Goal: Transaction & Acquisition: Purchase product/service

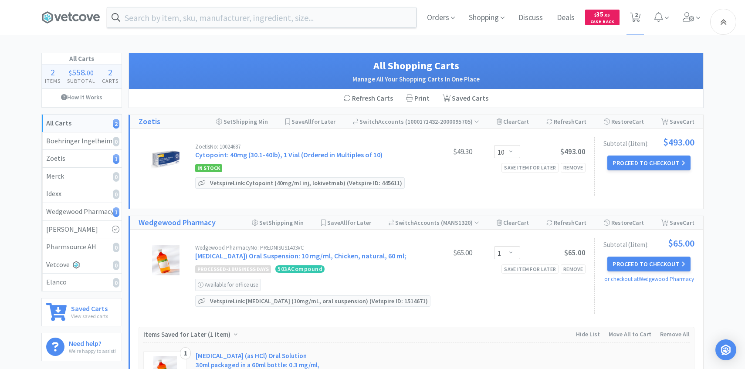
select select "10"
select select "1"
click at [688, 26] on span at bounding box center [691, 17] width 25 height 35
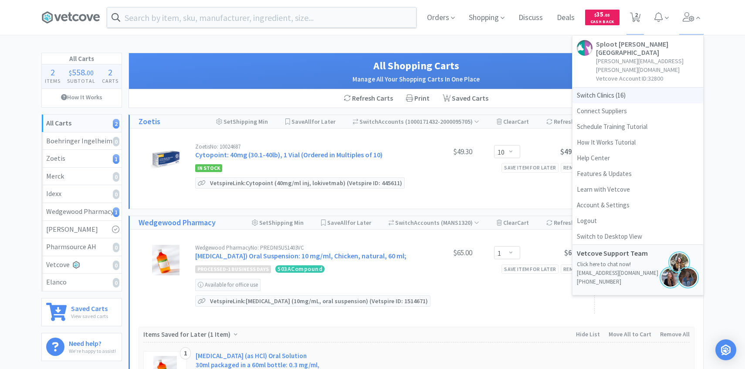
click at [636, 88] on span "Switch Clinics ( 16 )" at bounding box center [637, 96] width 131 height 16
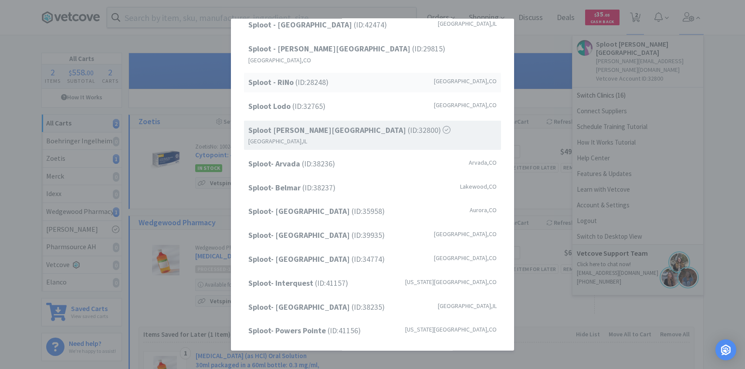
scroll to position [111, 0]
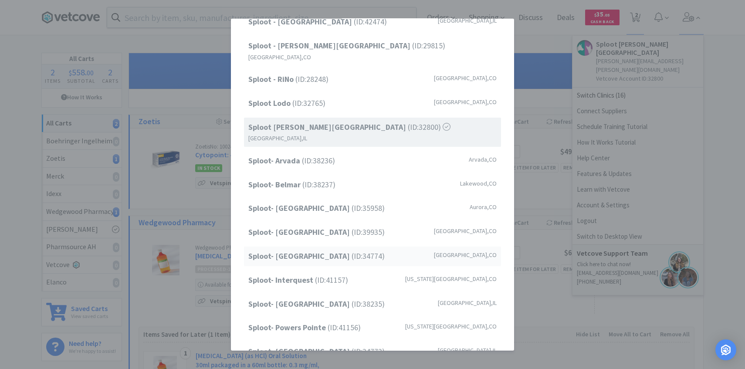
click at [321, 251] on strong "Sploot- [GEOGRAPHIC_DATA]" at bounding box center [299, 256] width 103 height 10
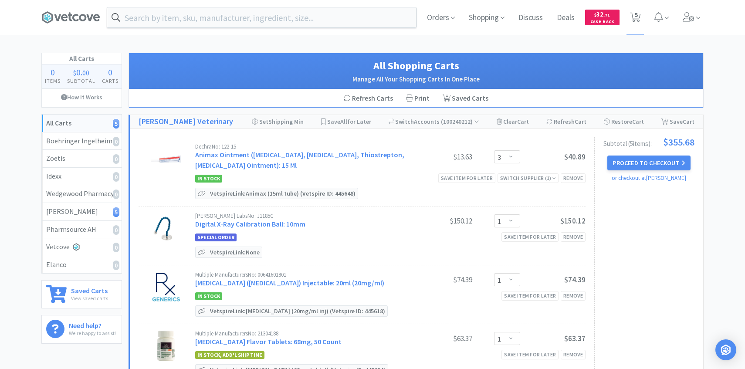
select select "3"
select select "1"
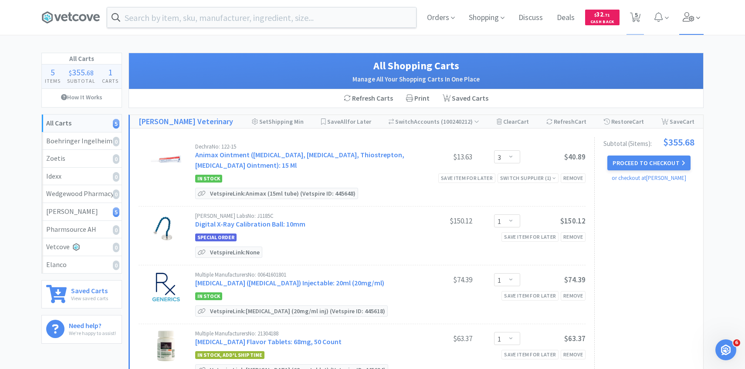
click at [687, 17] on icon at bounding box center [689, 17] width 12 height 10
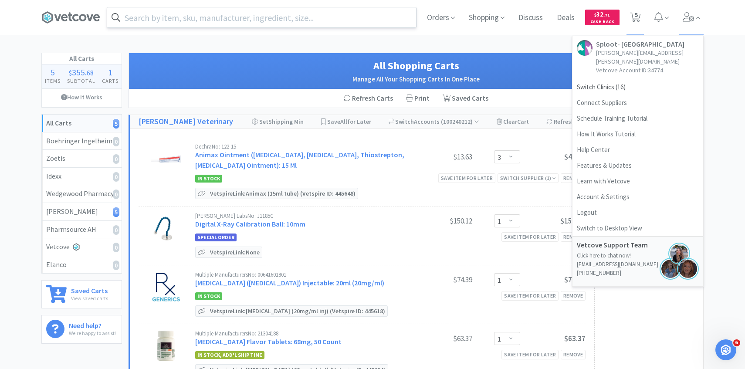
click at [313, 20] on input "text" at bounding box center [261, 17] width 309 height 20
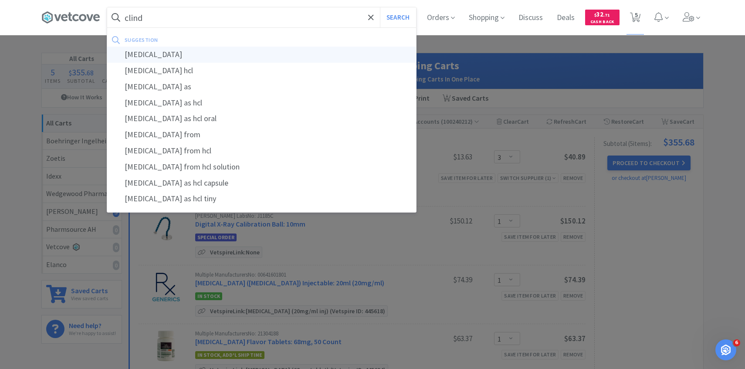
click at [266, 52] on div "[MEDICAL_DATA]" at bounding box center [261, 55] width 309 height 16
type input "[MEDICAL_DATA]"
select select "3"
select select "1"
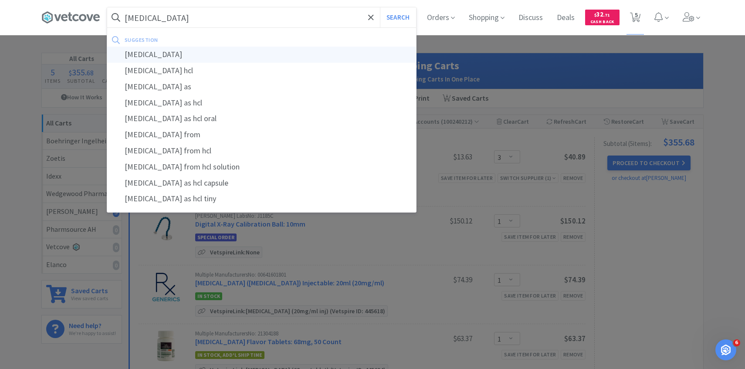
select select "1"
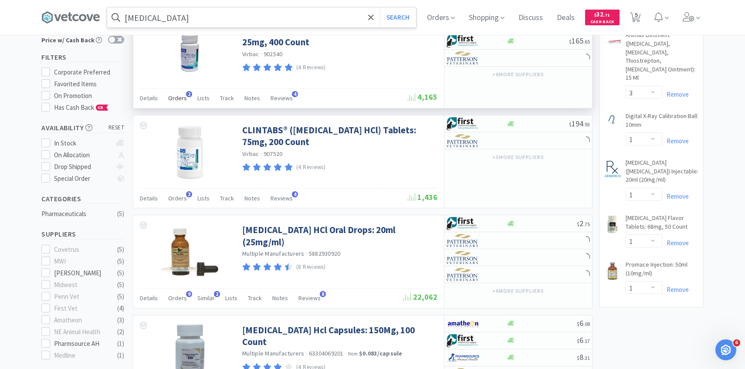
scroll to position [233, 0]
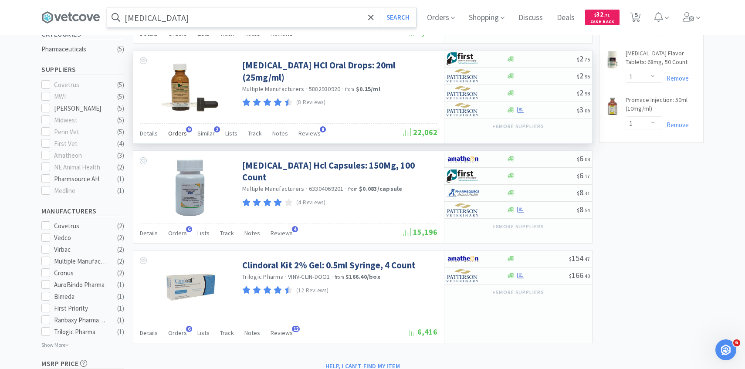
click at [173, 132] on span "Orders" at bounding box center [177, 133] width 19 height 8
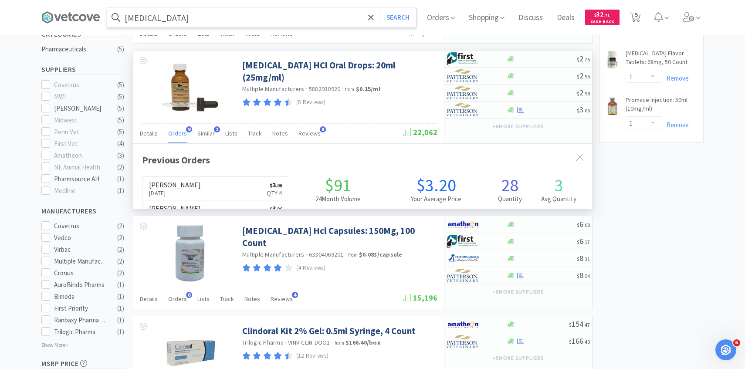
scroll to position [233, 459]
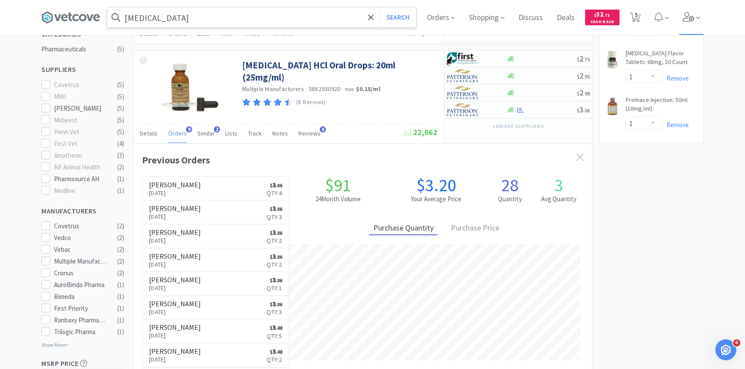
click at [692, 9] on span at bounding box center [691, 17] width 25 height 35
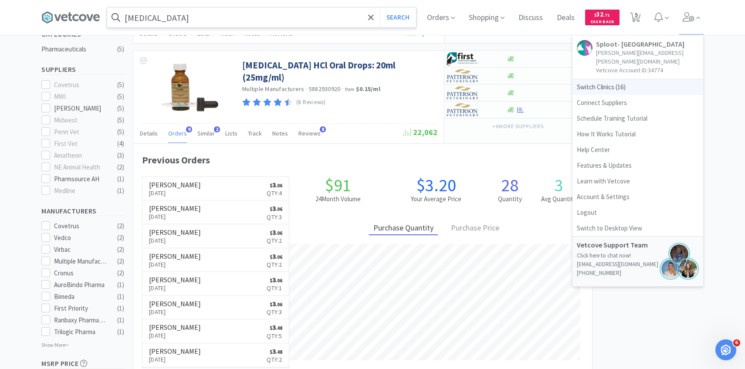
click at [621, 80] on span "Switch Clinics ( 16 )" at bounding box center [637, 87] width 131 height 16
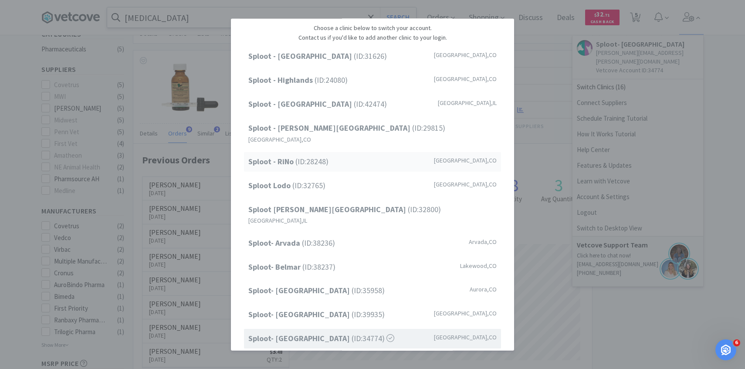
scroll to position [111, 0]
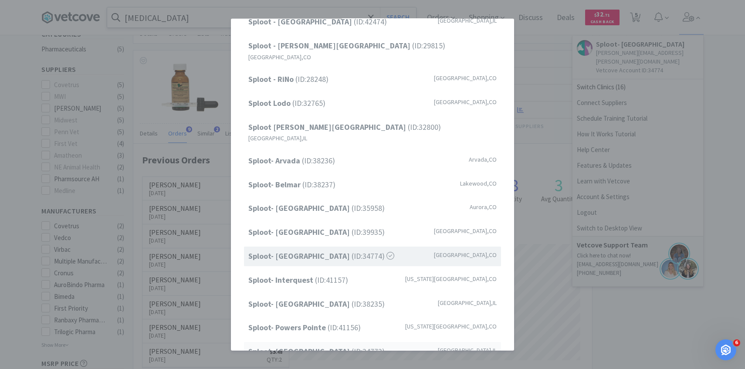
click at [296, 346] on strong "Sploot- [GEOGRAPHIC_DATA]" at bounding box center [299, 351] width 103 height 10
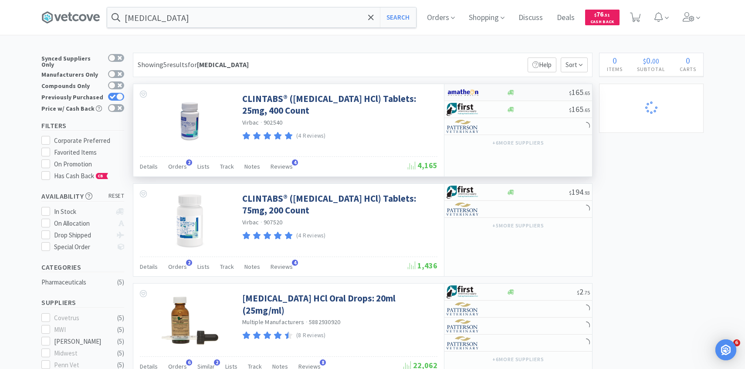
select select "1"
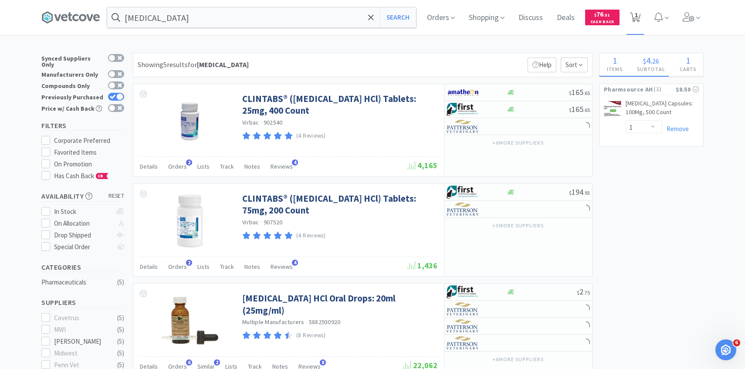
select select "2"
select select "1"
select select "2"
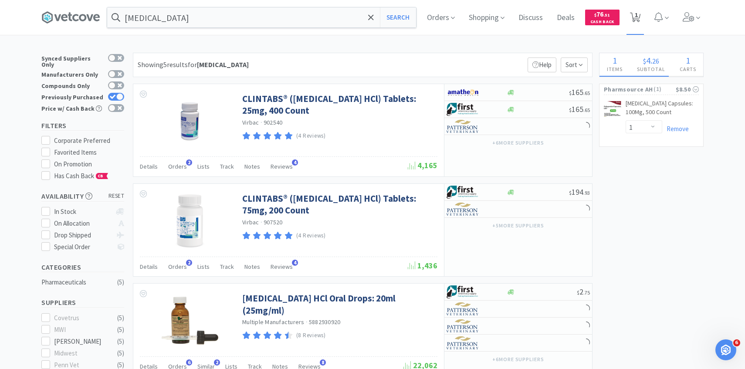
select select "2"
select select "1"
select select "2"
select select "30"
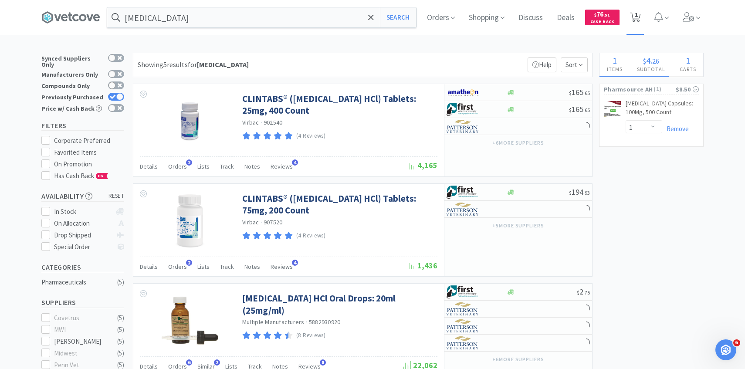
select select "1"
select select "20"
select select "2"
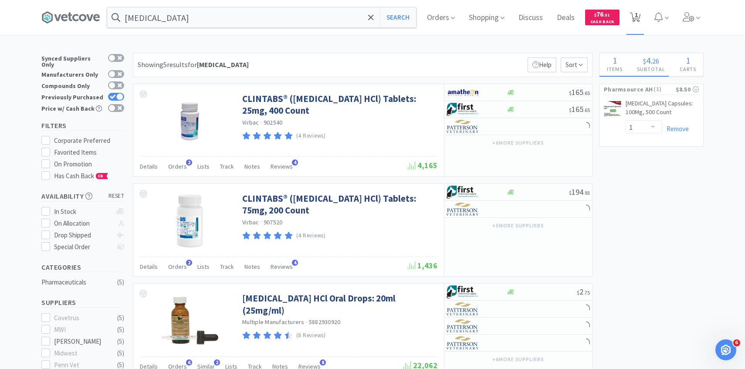
select select "1"
select select "2"
select select "1"
select select "3"
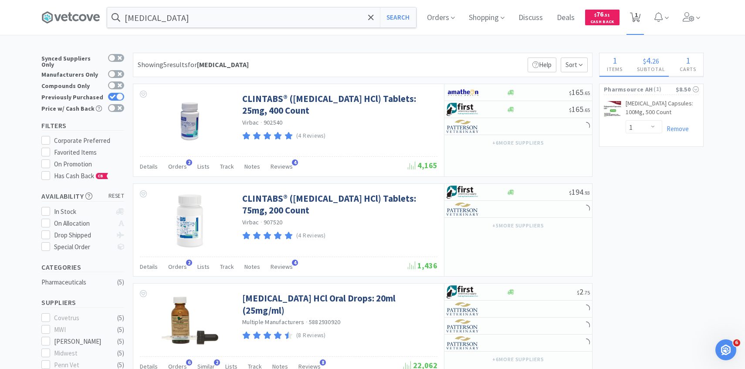
select select "1"
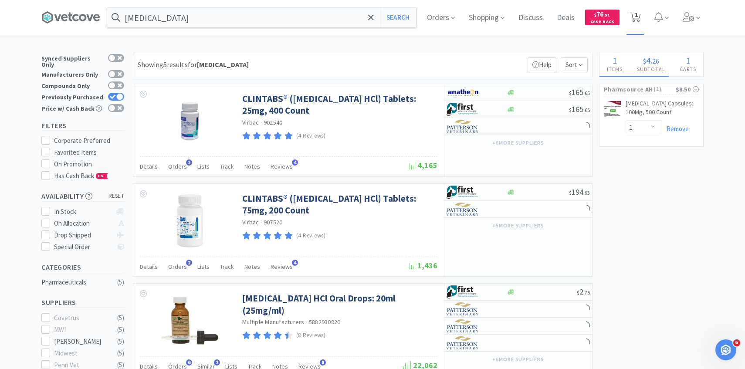
select select "3"
select select "2"
select select "1"
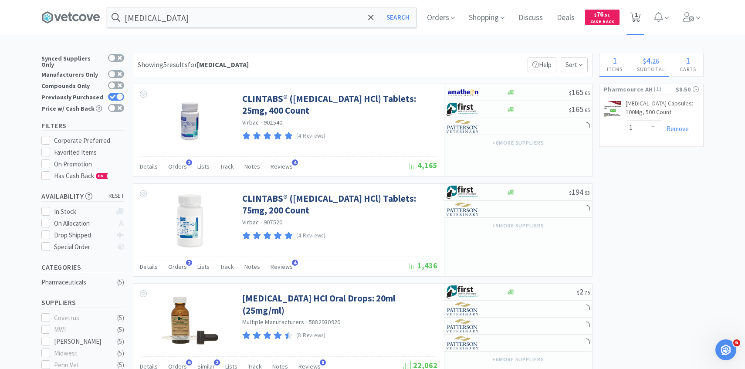
select select "1"
select select "2"
select select "20"
select select "6"
select select "5"
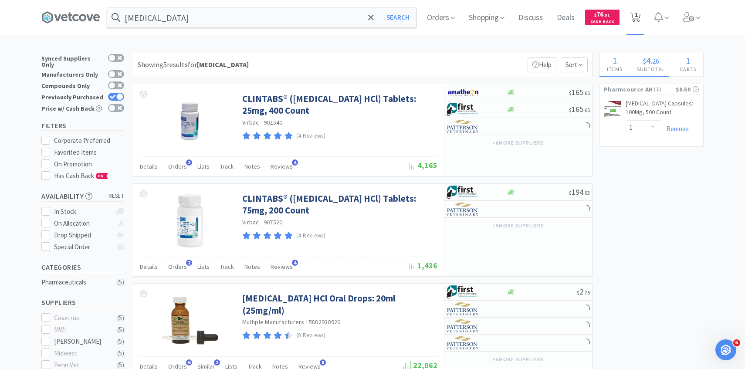
select select "50"
select select "3"
select select "1"
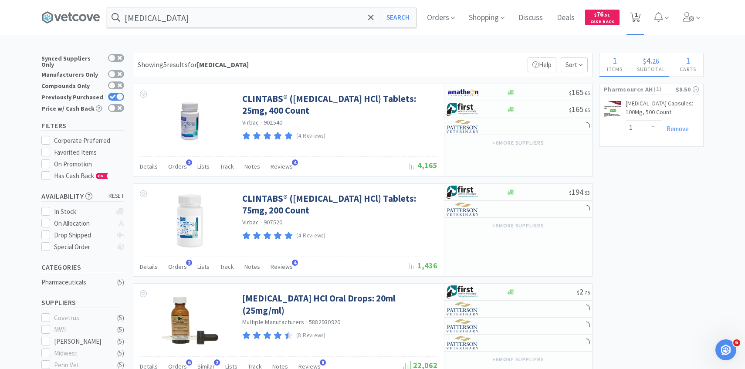
select select "1"
select select "2"
select select "1"
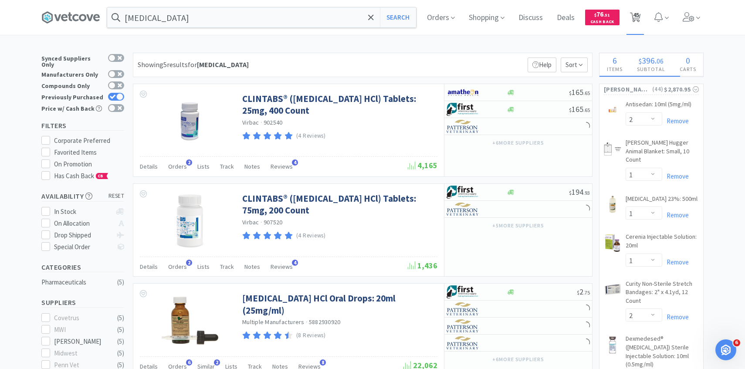
click at [632, 22] on icon at bounding box center [635, 18] width 11 height 10
select select "2"
select select "1"
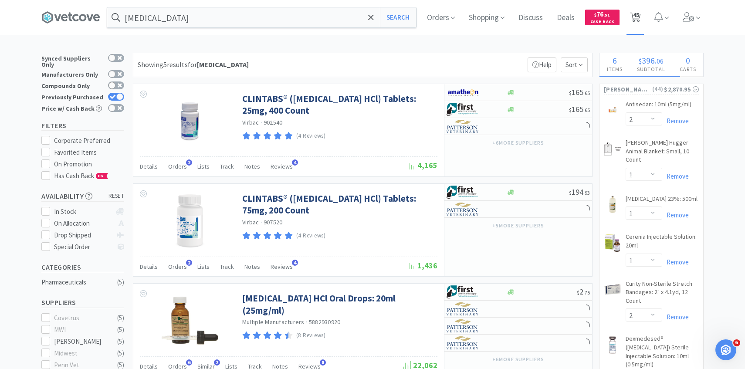
select select "2"
select select "1"
select select "2"
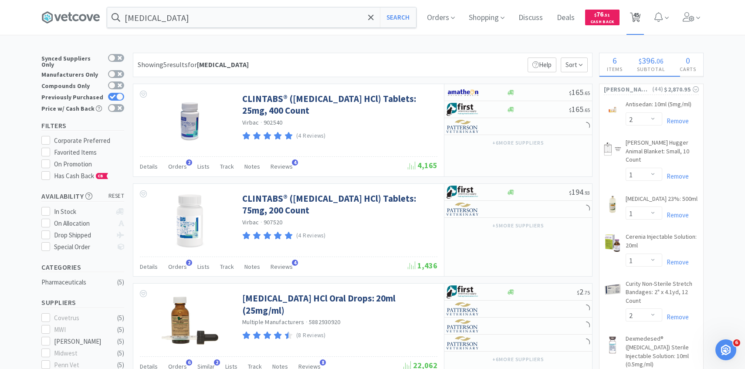
select select "30"
select select "1"
select select "20"
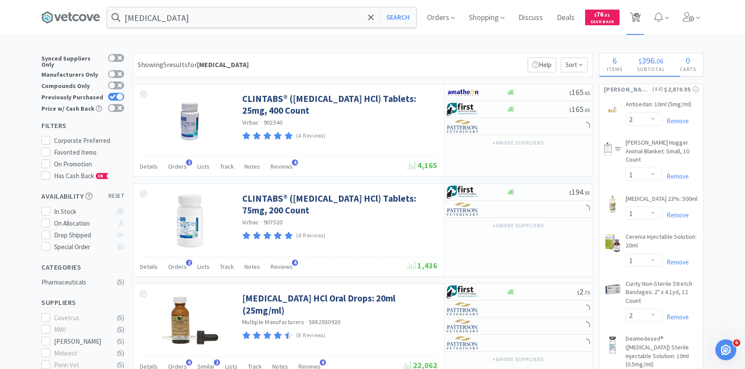
select select "2"
select select "1"
select select "2"
select select "1"
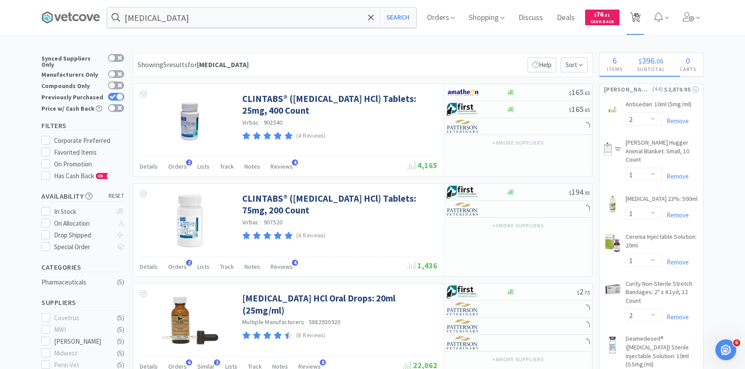
select select "3"
select select "1"
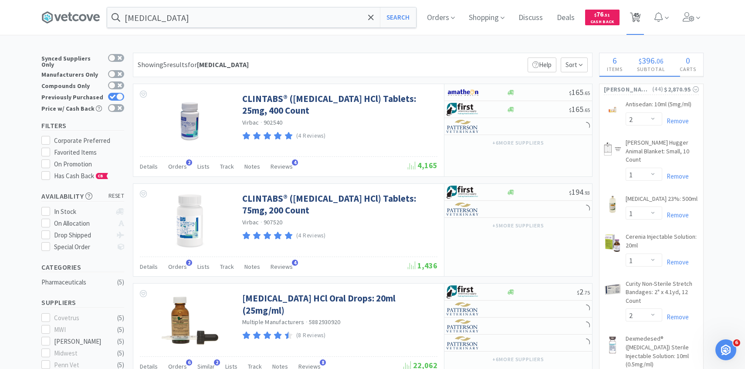
select select "1"
select select "3"
select select "2"
select select "1"
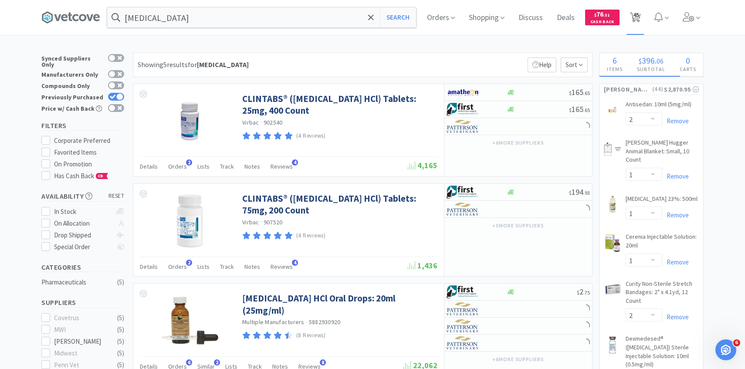
select select "1"
select select "2"
select select "20"
select select "6"
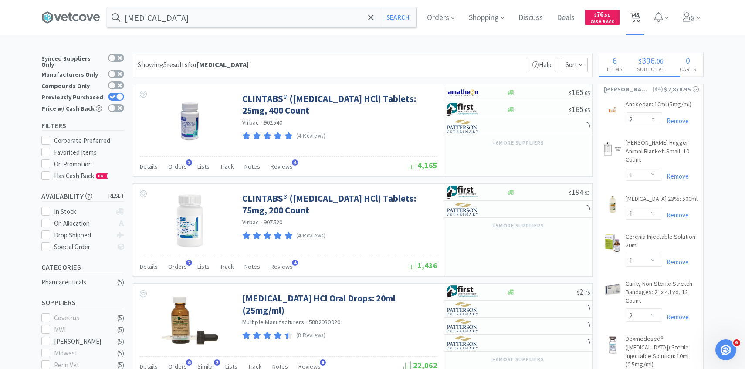
select select "5"
select select "50"
select select "3"
select select "1"
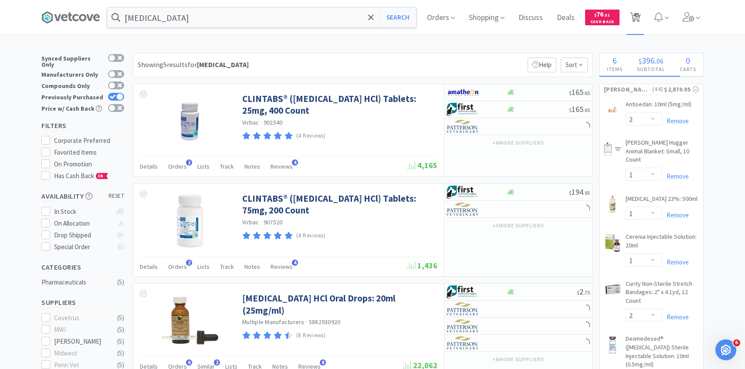
select select "1"
select select "2"
select select "1"
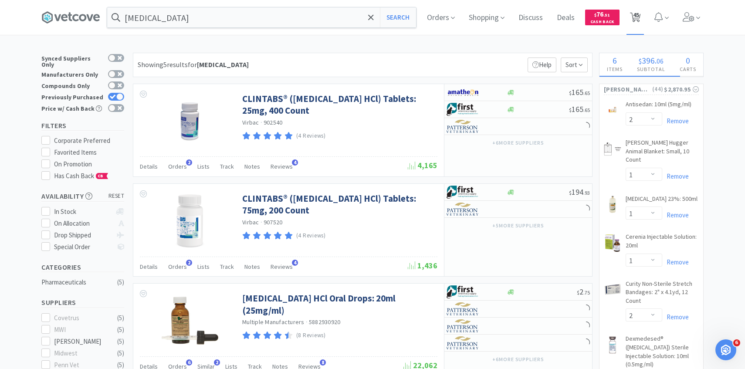
select select "1"
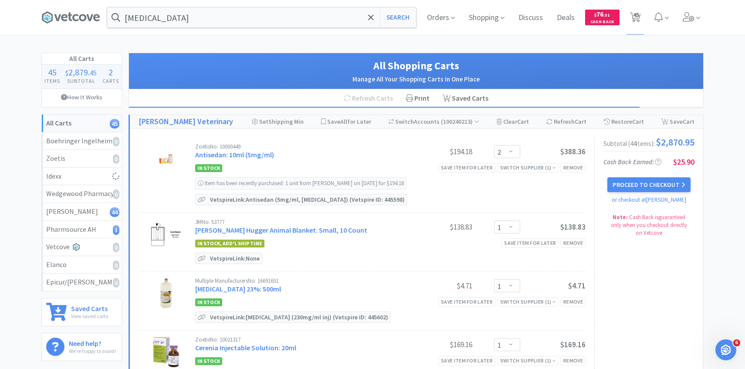
select select "1"
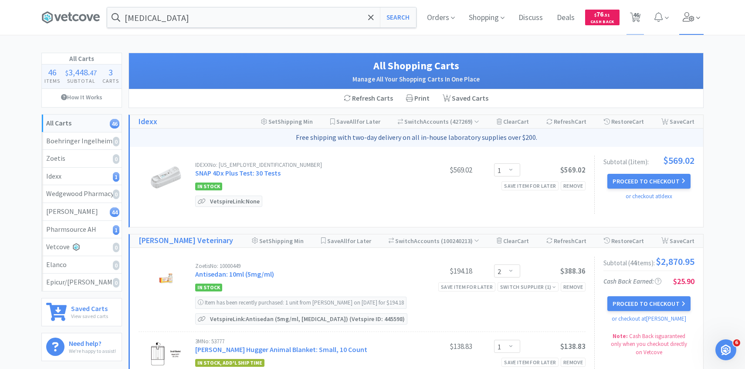
click at [695, 19] on span at bounding box center [691, 17] width 25 height 35
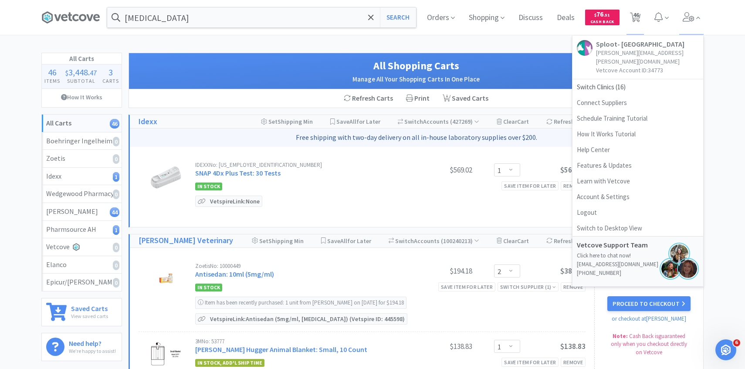
click at [540, 58] on h1 "All Shopping Carts" at bounding box center [416, 66] width 557 height 17
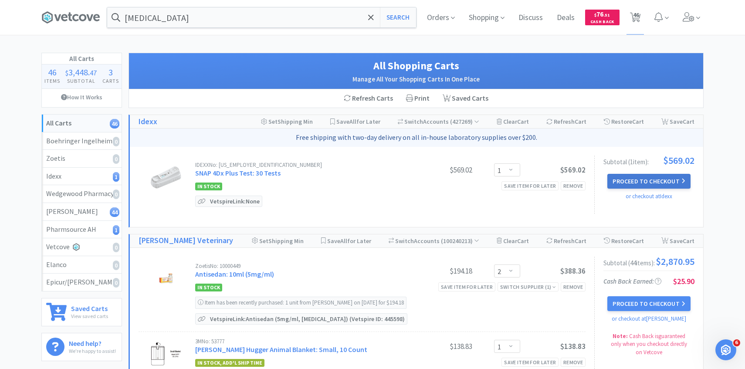
click at [651, 179] on button "Proceed to Checkout" at bounding box center [648, 181] width 83 height 15
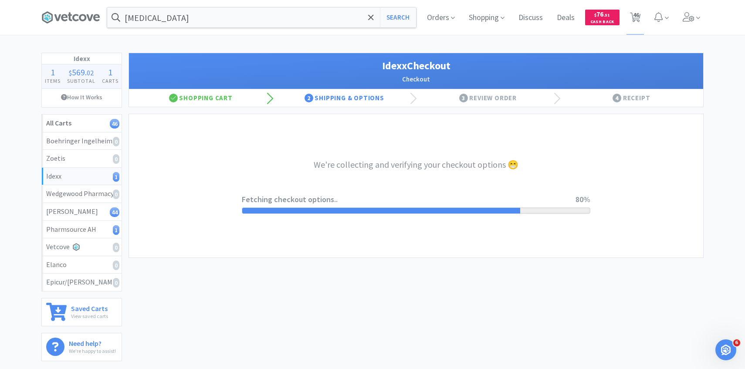
select select "904"
select select "003"
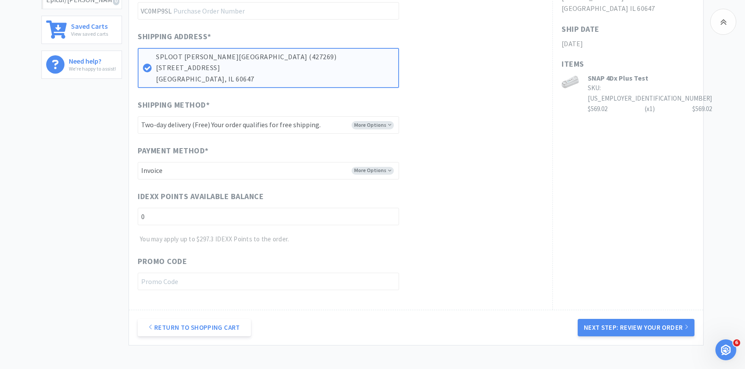
scroll to position [348, 0]
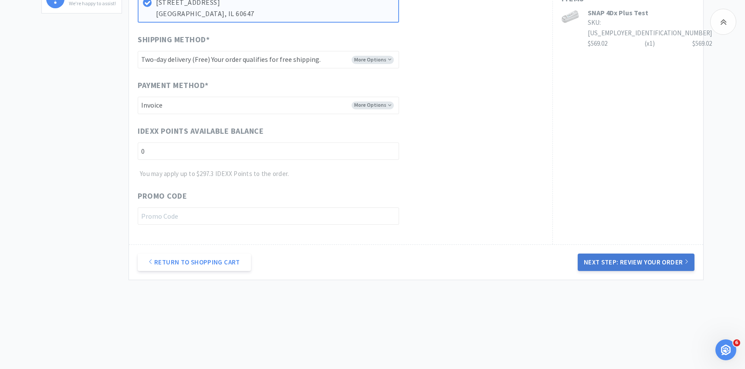
click at [590, 254] on button "Next Step: Review Your Order" at bounding box center [636, 262] width 117 height 17
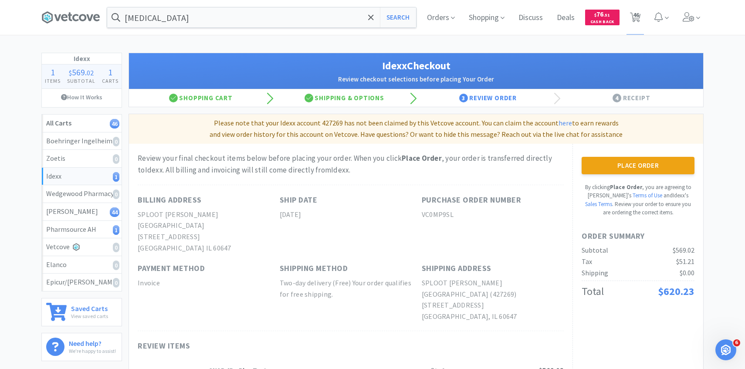
scroll to position [3, 0]
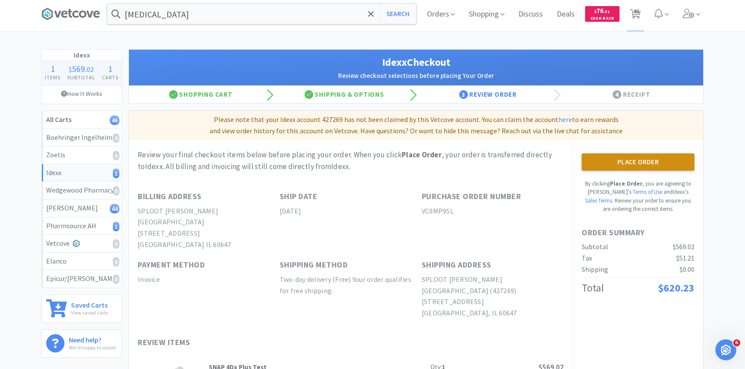
click at [605, 169] on button "Place Order" at bounding box center [638, 161] width 113 height 17
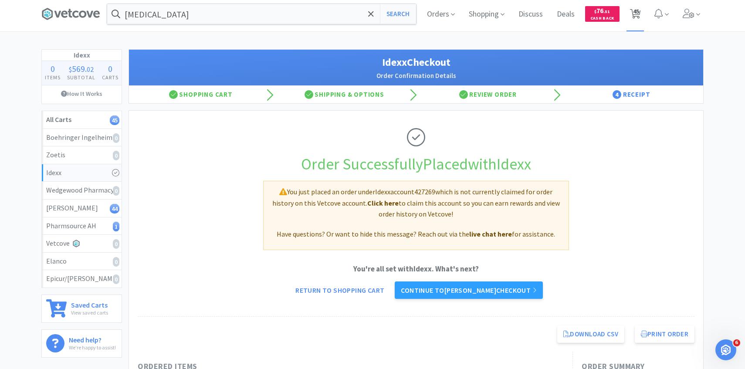
click at [637, 6] on span "45" at bounding box center [636, 11] width 6 height 35
select select "2"
select select "1"
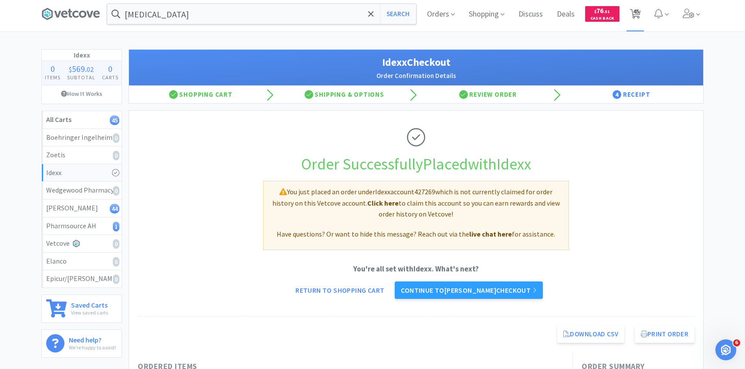
select select "2"
select select "1"
select select "2"
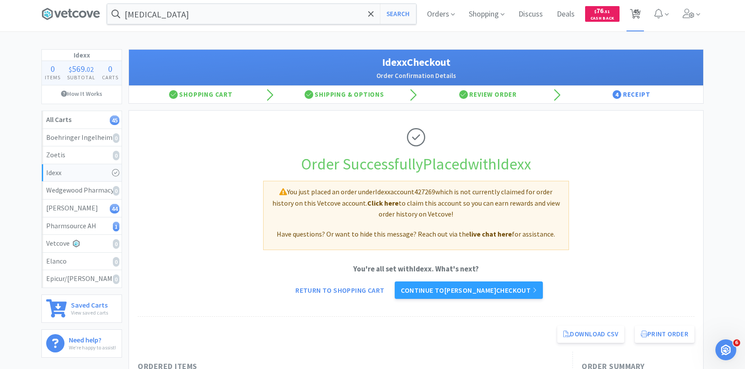
select select "30"
select select "1"
select select "20"
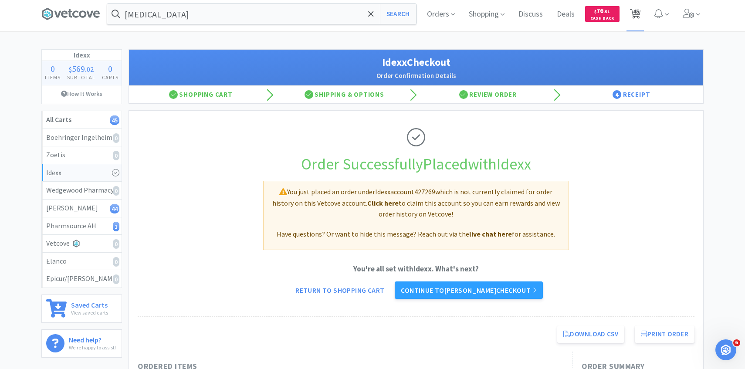
select select "2"
select select "1"
select select "2"
select select "1"
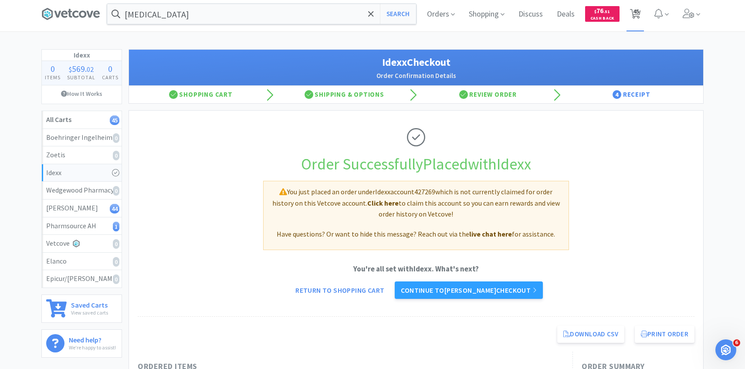
select select "3"
select select "1"
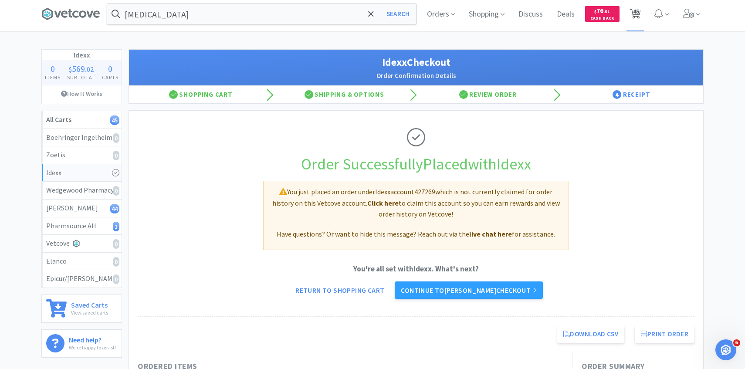
select select "1"
select select "3"
select select "2"
select select "1"
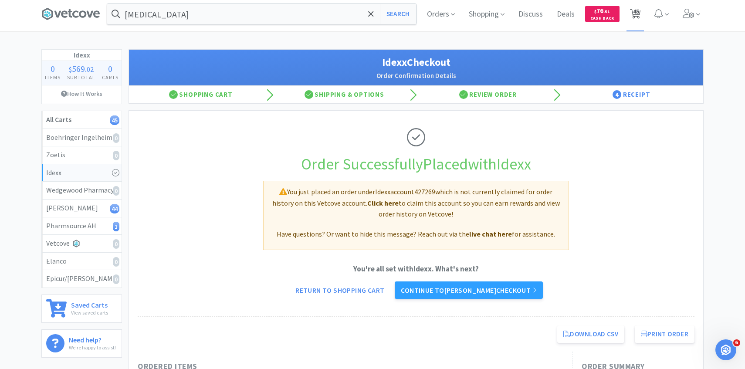
select select "1"
select select "2"
select select "20"
select select "6"
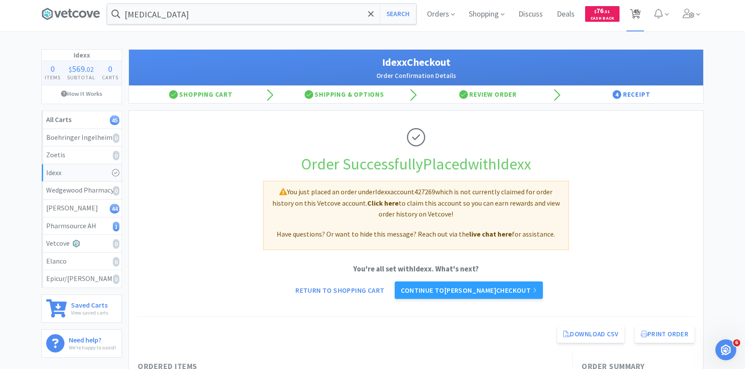
select select "5"
select select "50"
select select "3"
select select "1"
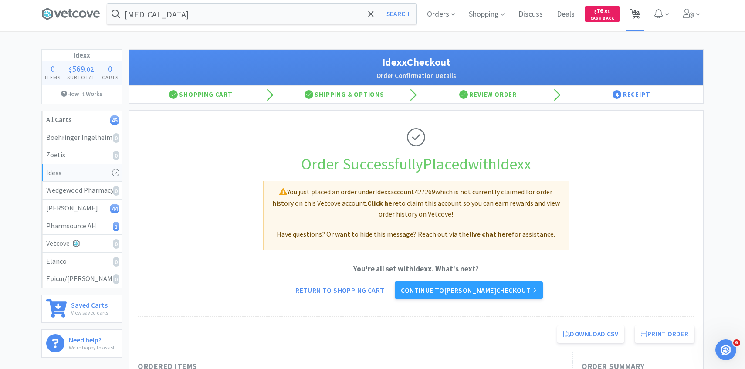
select select "1"
select select "2"
select select "1"
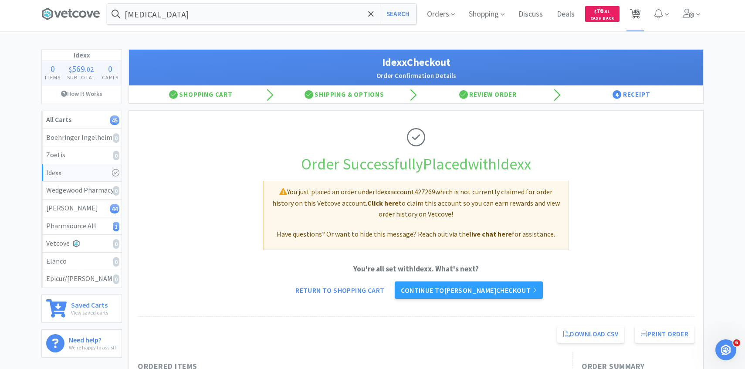
select select "1"
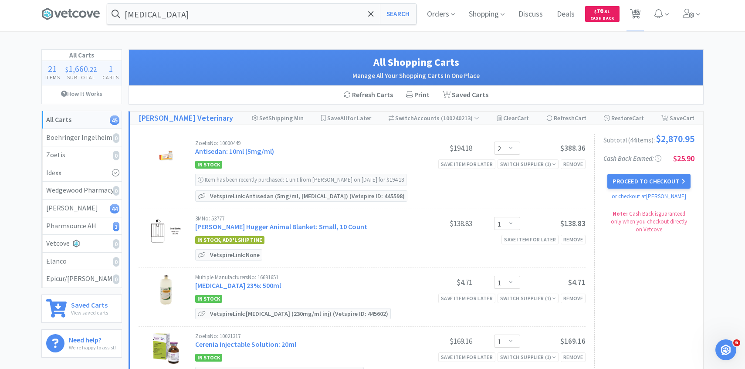
click at [673, 17] on div "Orders Shopping Discuss Discuss Deals Deals $ 76 . 51 Cash Back 45 45" at bounding box center [562, 14] width 284 height 35
click at [694, 17] on span at bounding box center [691, 14] width 25 height 35
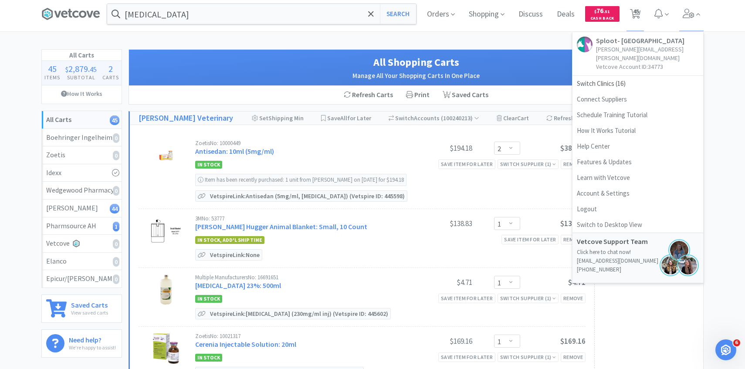
click at [294, 98] on div "Refresh Carts Print Saved Carts" at bounding box center [416, 95] width 574 height 18
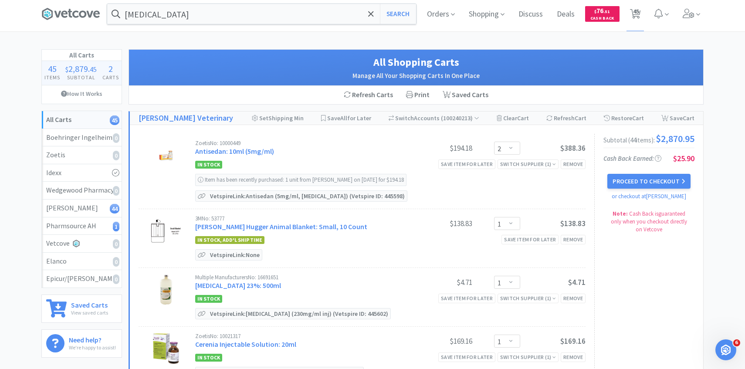
click at [294, 98] on div "Refresh Carts Print Saved Carts" at bounding box center [416, 95] width 574 height 18
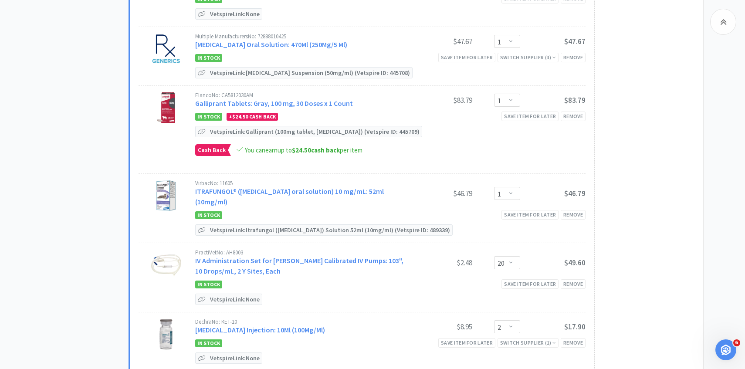
scroll to position [759, 0]
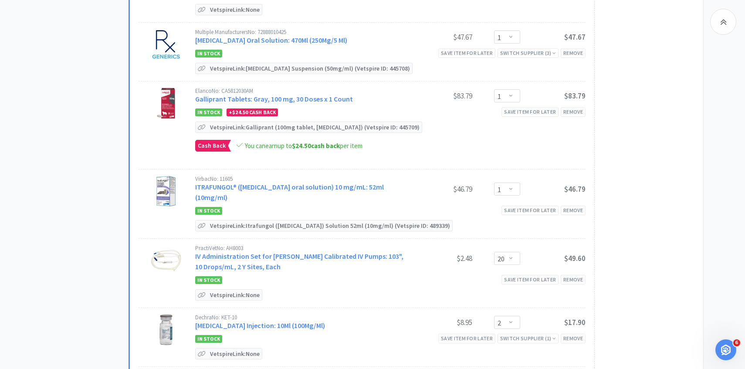
click at [323, 190] on div "Virbac No: 11605 ITRAFUNGOL® (itraconazole oral solution) 10 mg/mL: 52ml (10mg/…" at bounding box center [390, 190] width 390 height 28
click at [323, 186] on link "ITRAFUNGOL® (itraconazole oral solution) 10 mg/mL: 52ml (10mg/ml)" at bounding box center [289, 192] width 189 height 19
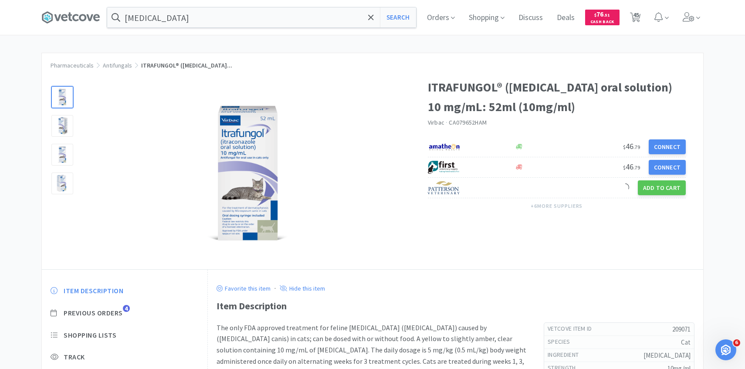
scroll to position [66, 0]
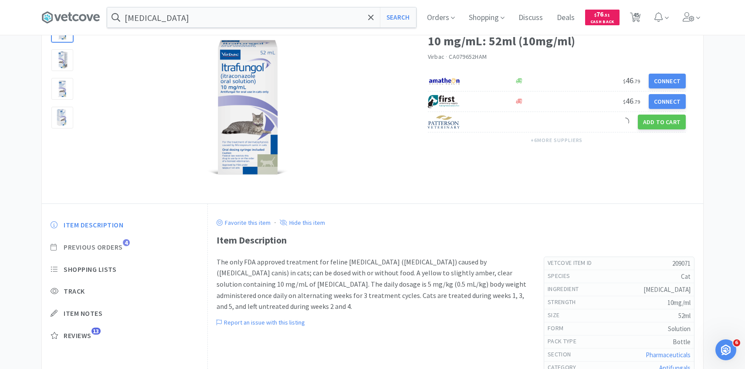
click at [115, 251] on span "Previous Orders" at bounding box center [93, 247] width 59 height 9
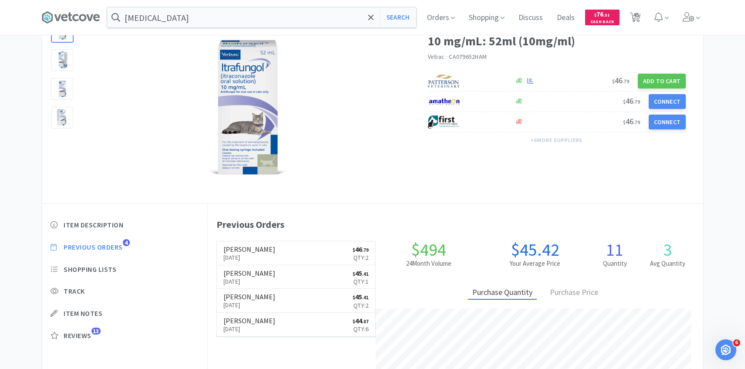
scroll to position [239, 495]
select select "2"
select select "1"
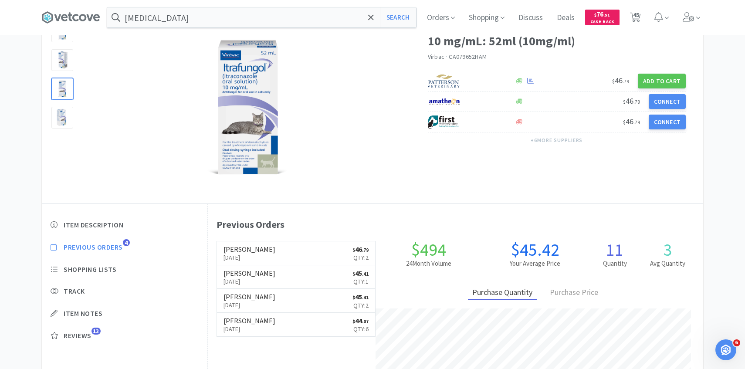
select select "2"
select select "1"
select select "2"
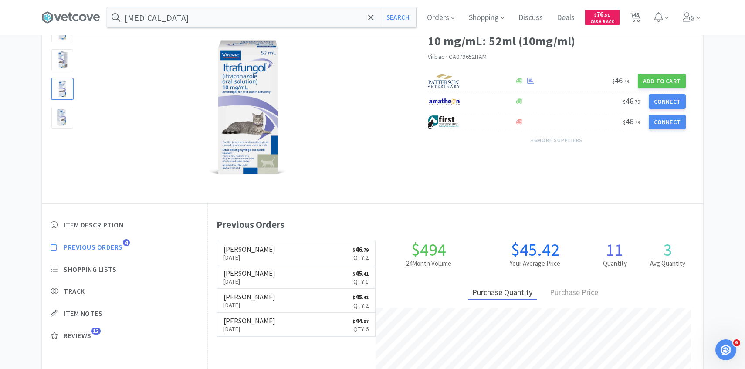
select select "30"
select select "1"
select select "20"
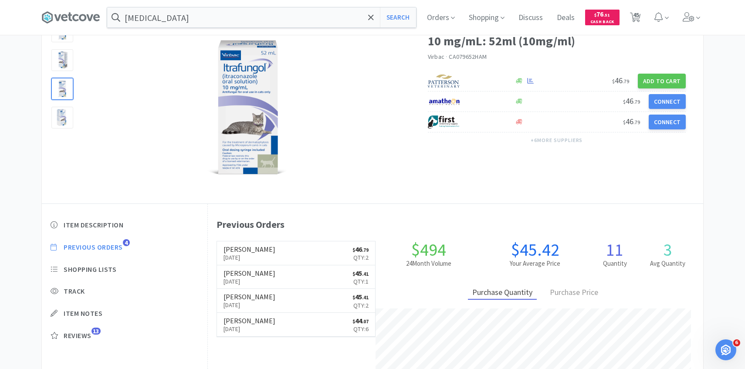
select select "2"
select select "1"
select select "2"
select select "1"
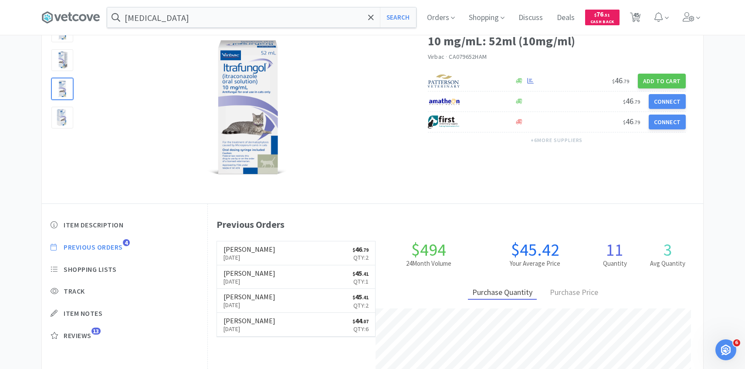
select select "3"
select select "1"
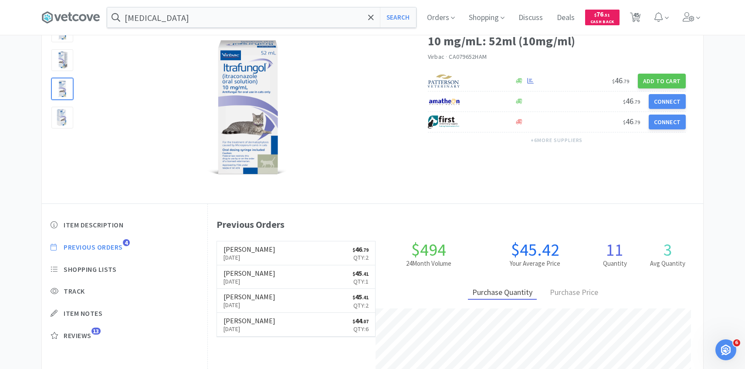
select select "1"
select select "3"
select select "2"
select select "1"
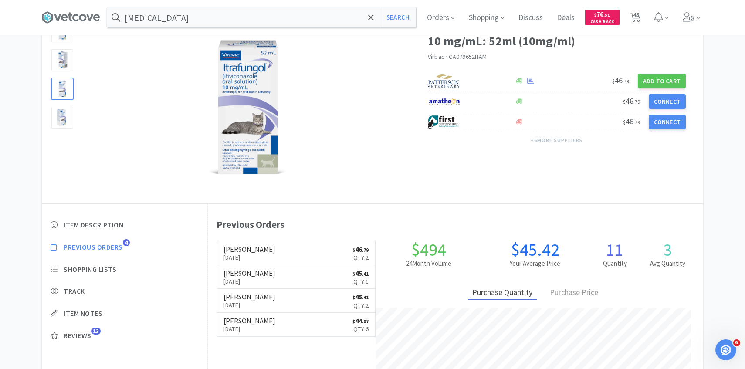
select select "1"
select select "2"
select select "20"
select select "6"
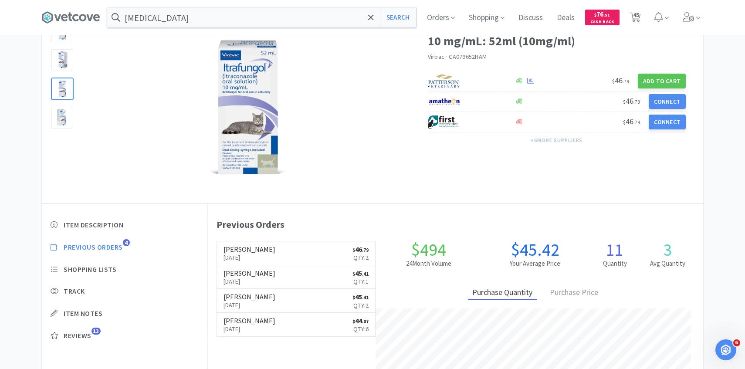
select select "5"
select select "50"
select select "3"
select select "1"
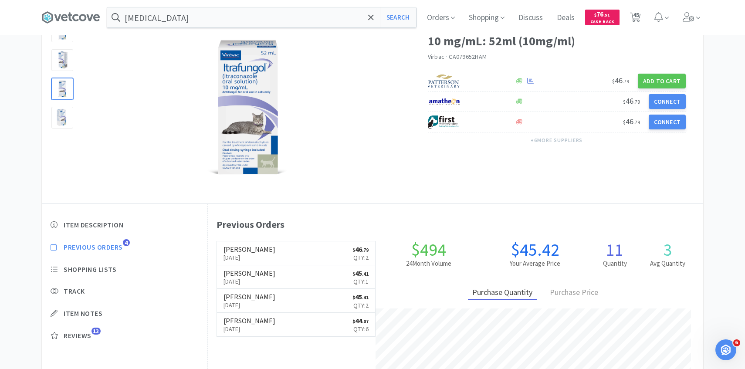
select select "1"
select select "2"
select select "1"
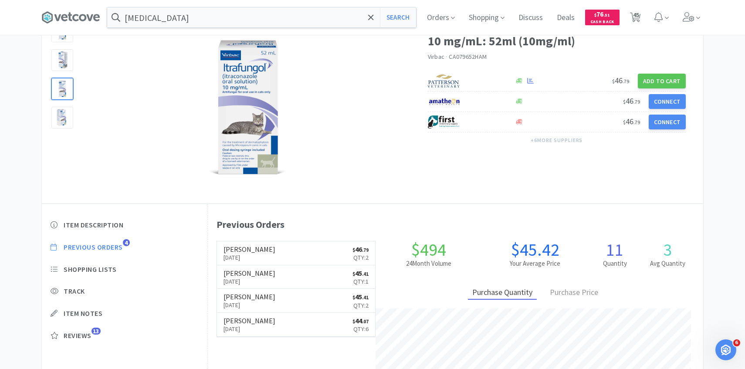
select select "1"
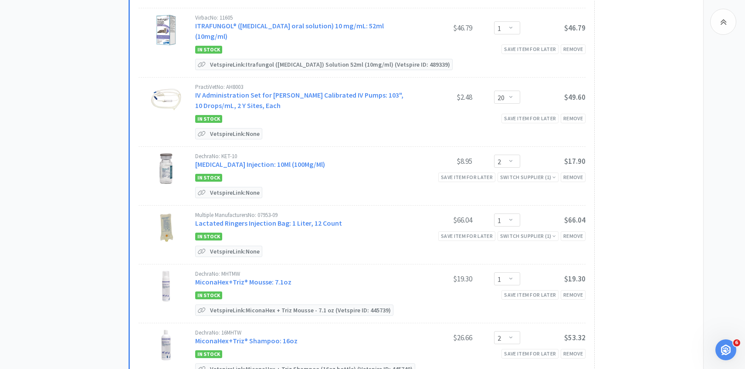
scroll to position [921, 0]
click at [258, 276] on link "MiconaHex+Triz® Mousse: 7.1oz" at bounding box center [243, 280] width 96 height 9
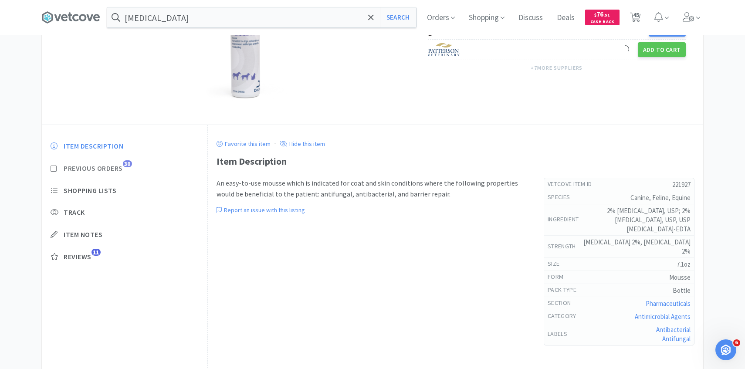
click at [110, 169] on span "Previous Orders" at bounding box center [93, 168] width 59 height 9
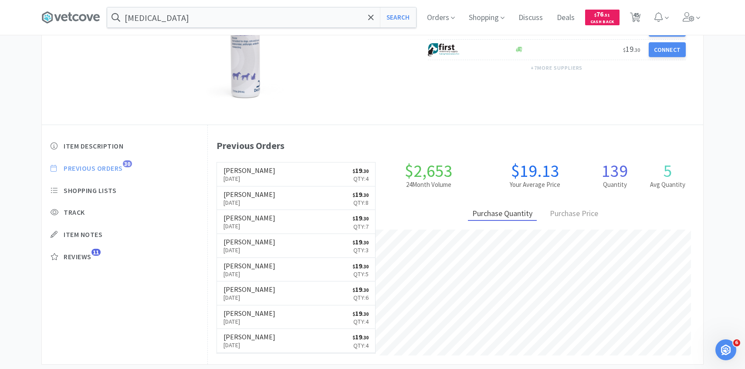
scroll to position [239, 495]
click at [321, 179] on link "Patterson Oct 1st, 2025 $ 19 . 30 Qty: 4" at bounding box center [296, 174] width 159 height 24
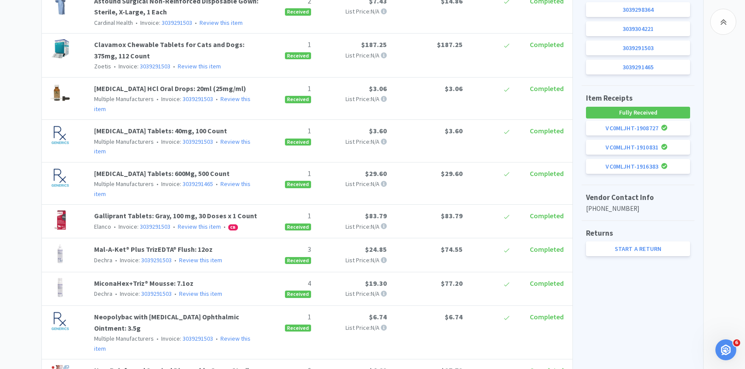
scroll to position [489, 0]
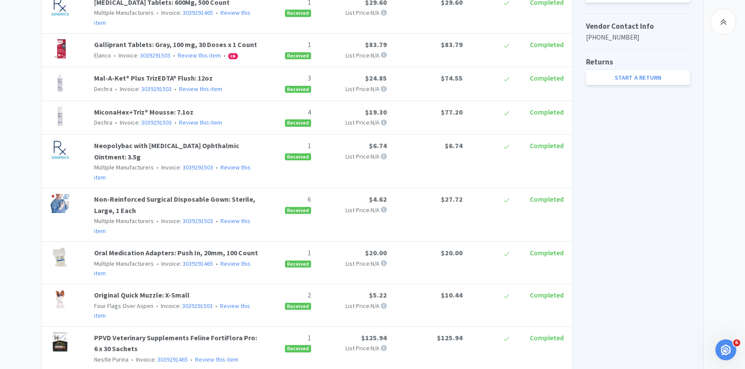
scroll to position [145, 0]
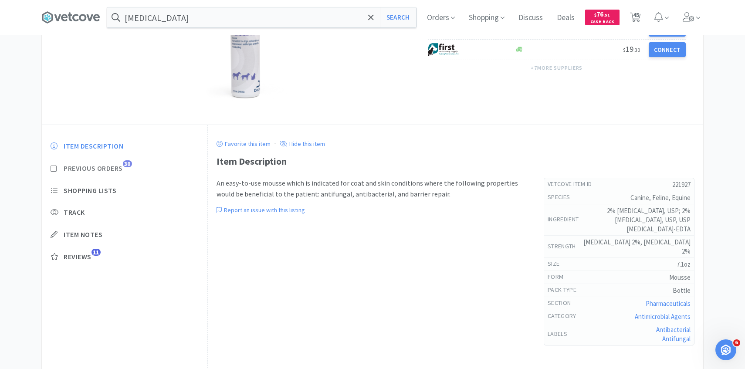
click at [116, 167] on span "Previous Orders" at bounding box center [93, 168] width 59 height 9
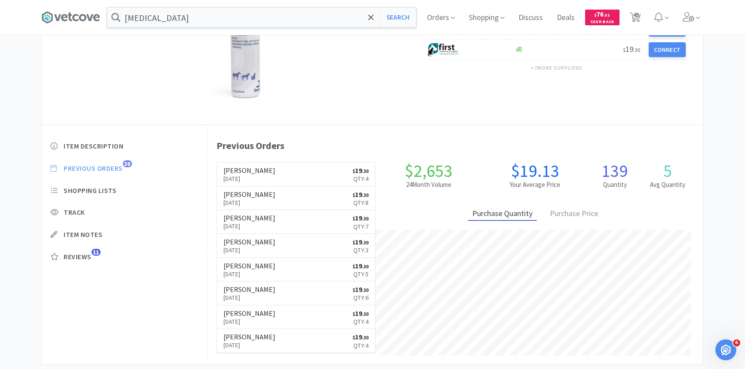
scroll to position [239, 495]
select select "2"
select select "1"
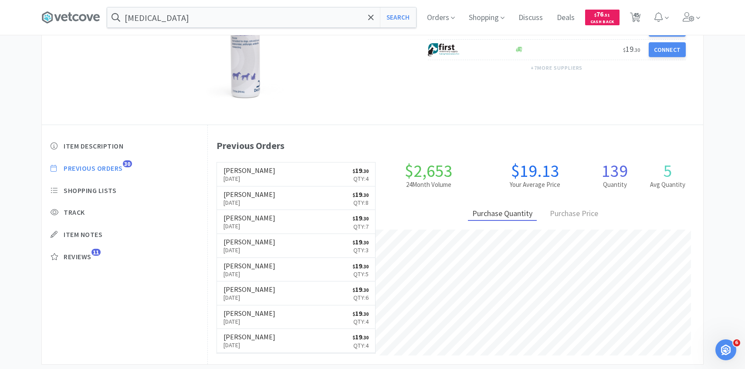
select select "2"
select select "1"
select select "2"
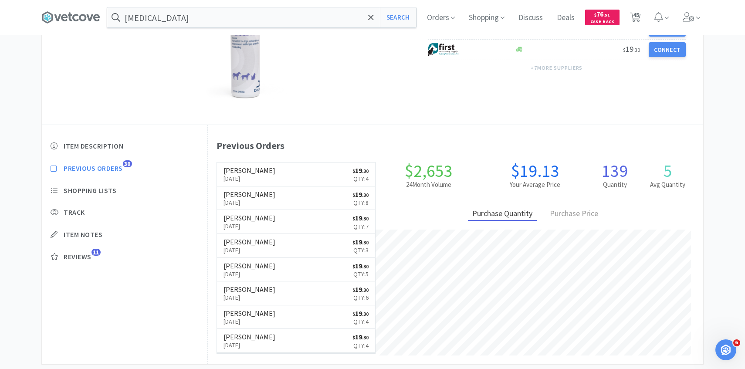
select select "30"
select select "1"
select select "20"
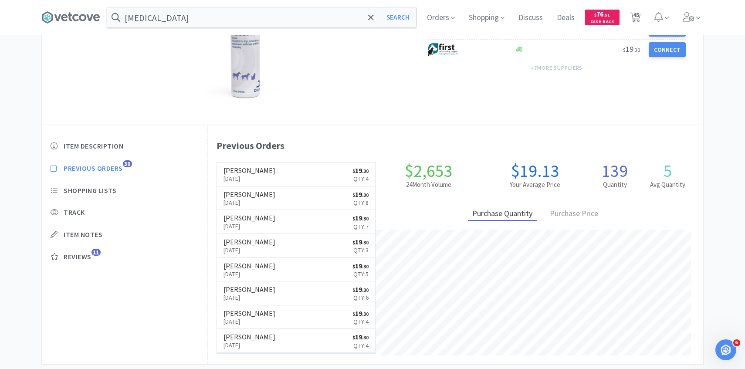
select select "2"
select select "1"
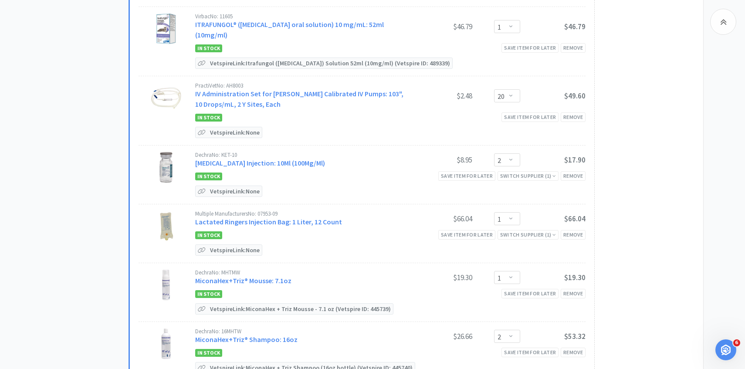
scroll to position [967, 0]
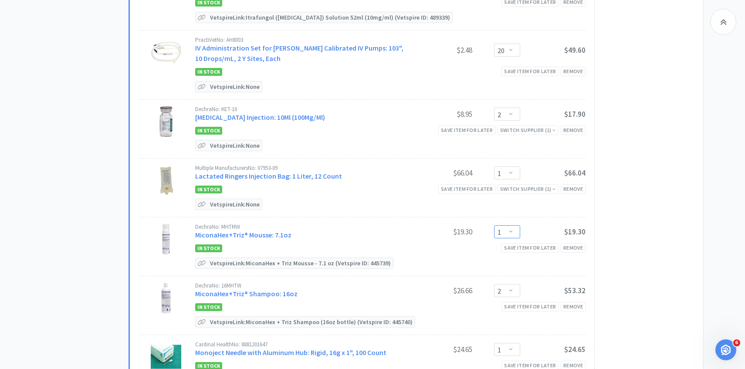
click at [504, 225] on select "Enter Quantity 1 2 3 4 5 6 7 8 9 10 11 12 13 14 15 16 17 18 19 20 Enter Quantity" at bounding box center [507, 231] width 26 height 13
click at [494, 225] on select "Enter Quantity 1 2 3 4 5 6 7 8 9 10 11 12 13 14 15 16 17 18 19 20 Enter Quantity" at bounding box center [507, 231] width 26 height 13
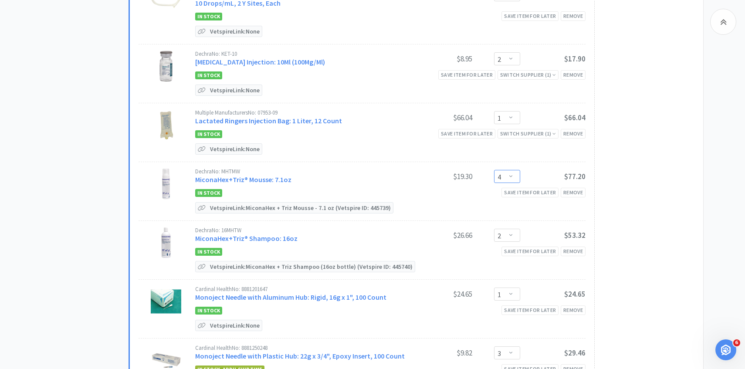
scroll to position [1025, 0]
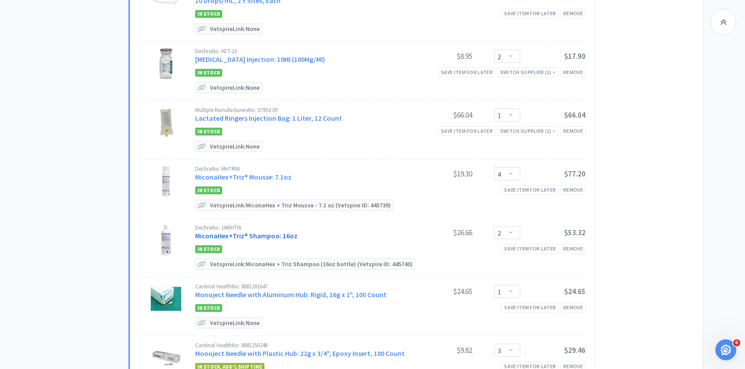
click at [254, 231] on link "MiconaHex+Triz® Shampoo: 16oz" at bounding box center [246, 235] width 102 height 9
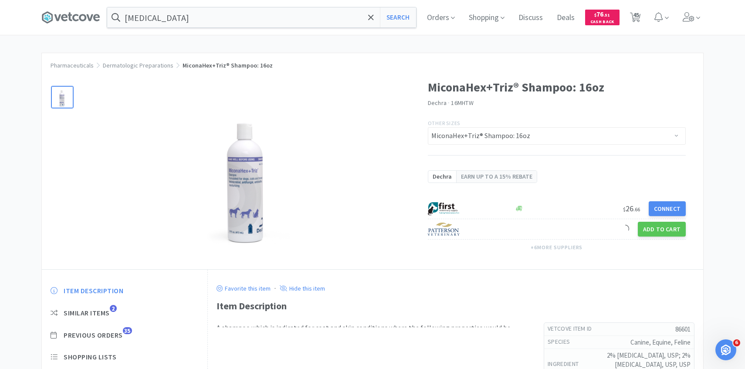
scroll to position [69, 0]
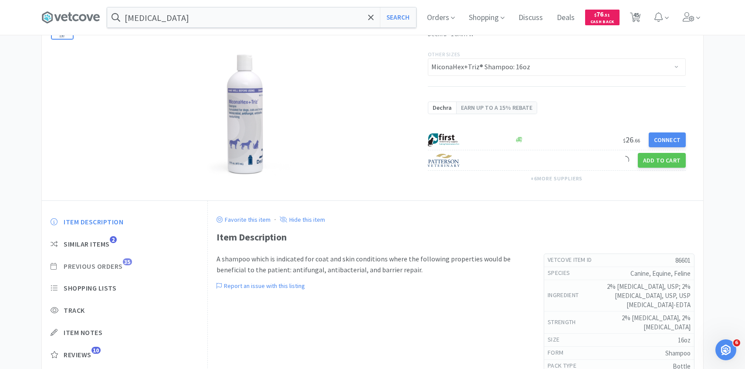
click at [114, 264] on span "Previous Orders" at bounding box center [93, 266] width 59 height 9
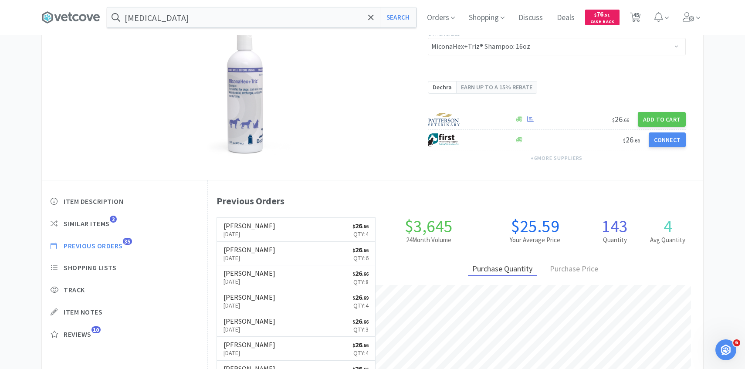
scroll to position [239, 495]
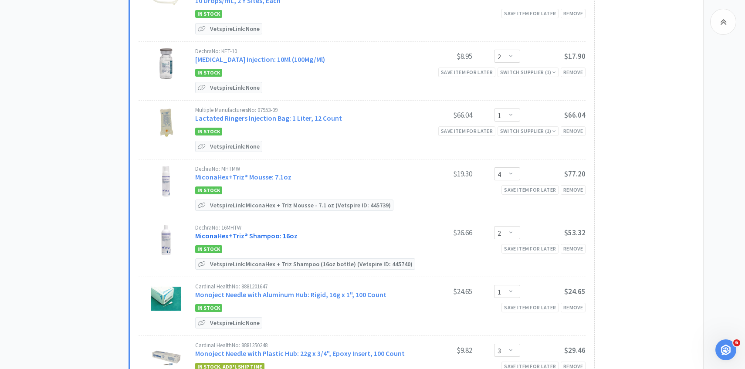
click at [280, 231] on link "MiconaHex+Triz® Shampoo: 16oz" at bounding box center [246, 235] width 102 height 9
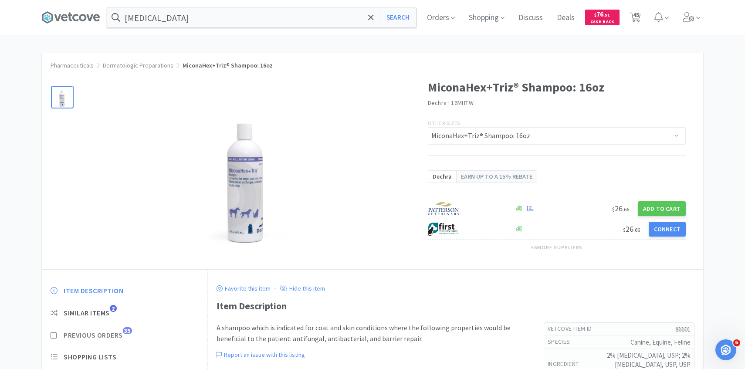
click at [101, 333] on span "Previous Orders" at bounding box center [93, 335] width 59 height 9
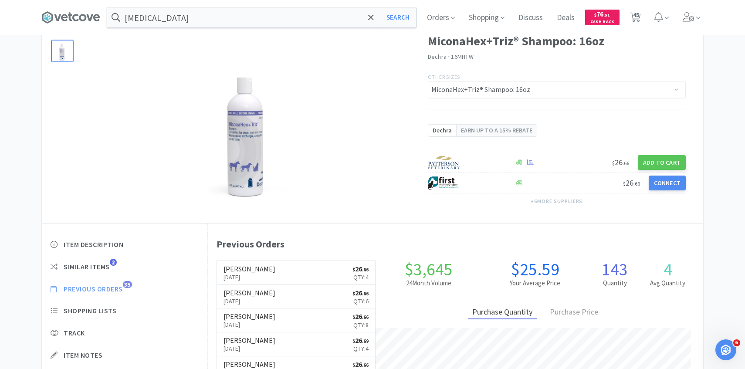
scroll to position [47, 0]
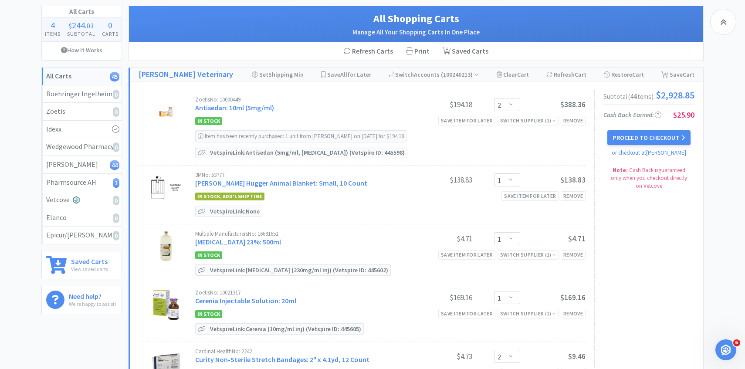
scroll to position [1025, 0]
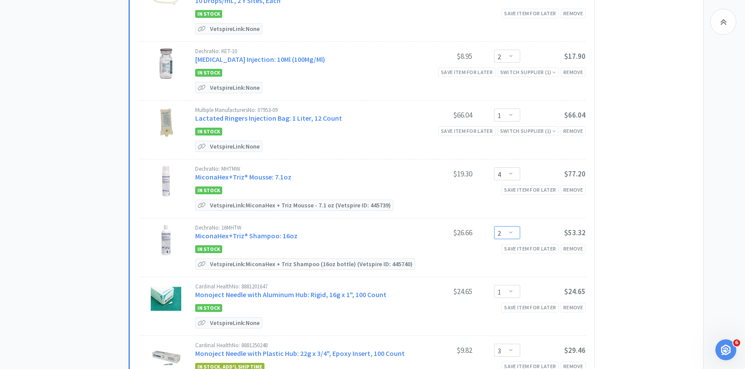
click at [513, 226] on select "Enter Quantity 1 2 3 4 5 6 7 8 9 10 11 12 13 14 15 16 17 18 19 20 Enter Quantity" at bounding box center [507, 232] width 26 height 13
click at [494, 226] on select "Enter Quantity 1 2 3 4 5 6 7 8 9 10 11 12 13 14 15 16 17 18 19 20 Enter Quantity" at bounding box center [507, 232] width 26 height 13
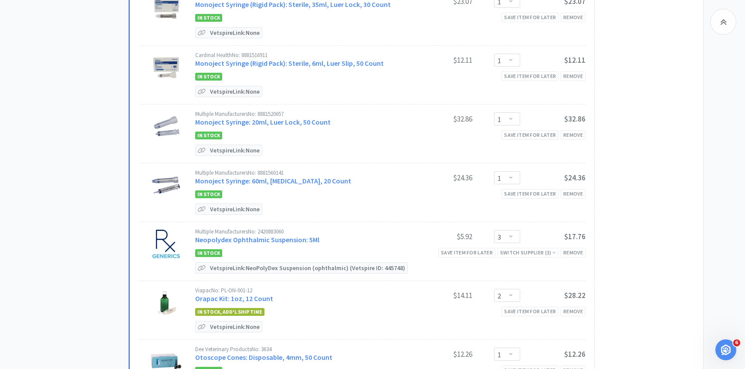
scroll to position [1493, 0]
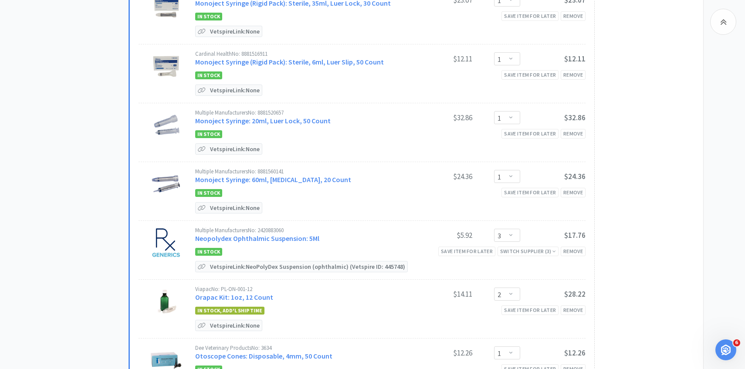
click at [258, 234] on link "Neopolydex Ophthalmic Suspension: 5Ml" at bounding box center [257, 238] width 124 height 9
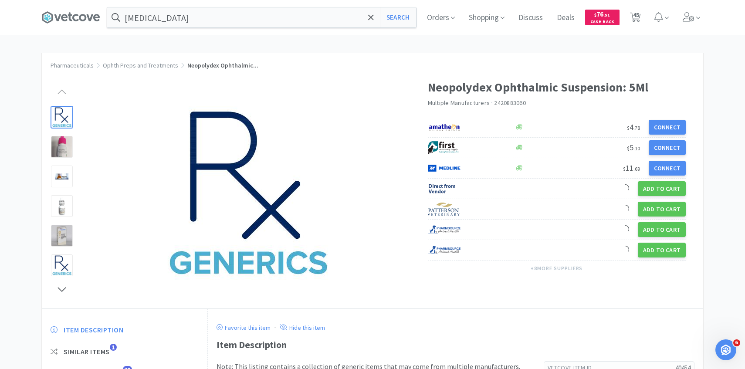
scroll to position [43, 0]
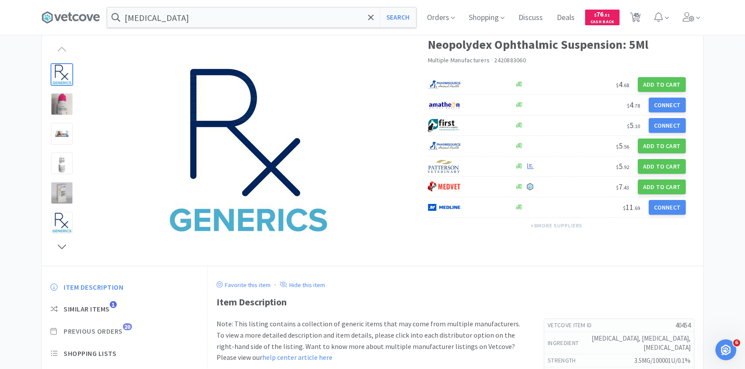
click at [109, 329] on span "Previous Orders" at bounding box center [93, 331] width 59 height 9
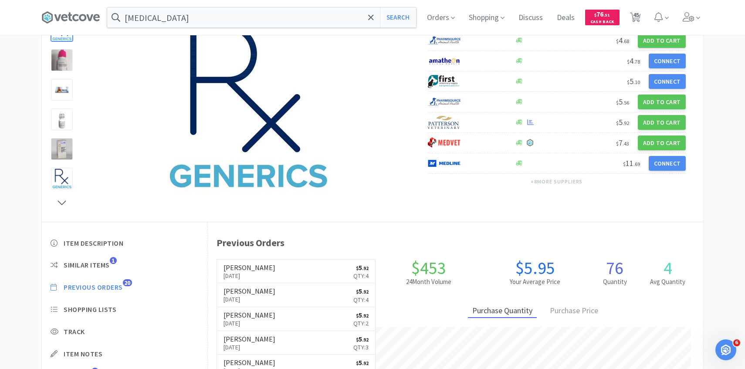
scroll to position [88, 0]
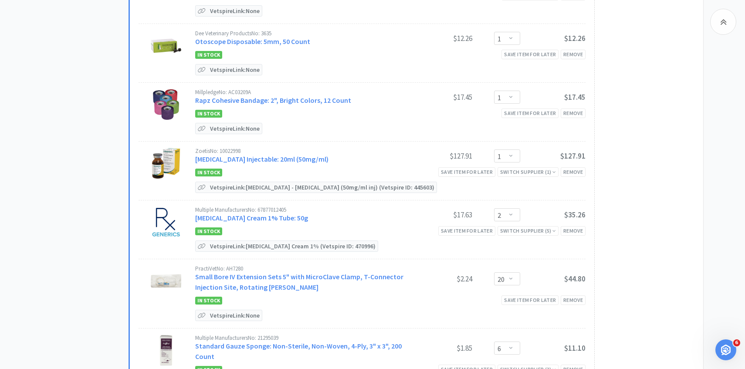
scroll to position [1879, 0]
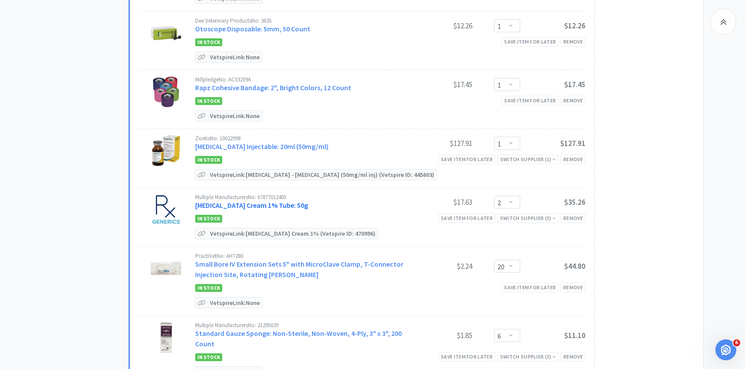
click at [233, 201] on link "Silver Sulfadiazine Cream 1% Tube: 50g" at bounding box center [251, 205] width 113 height 9
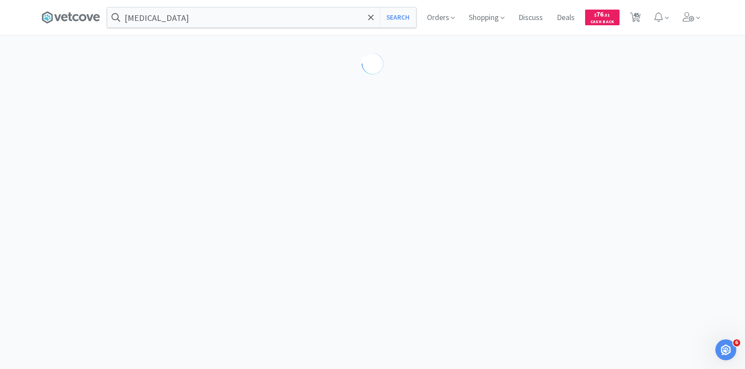
scroll to position [1, 0]
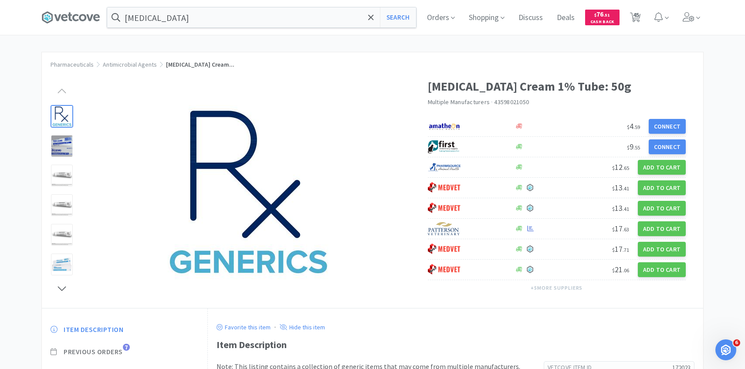
click at [108, 347] on span "Previous Orders" at bounding box center [93, 351] width 59 height 9
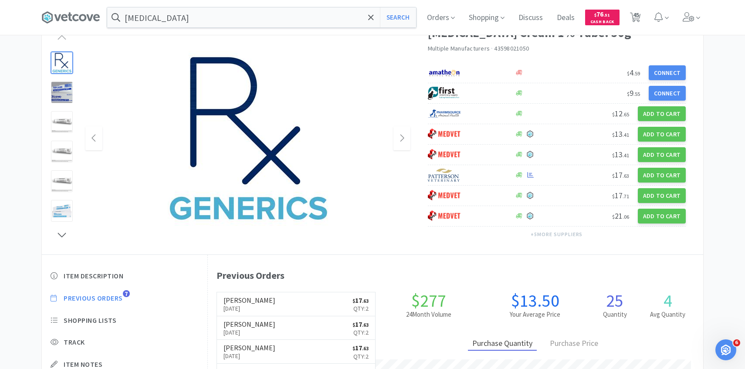
scroll to position [61, 0]
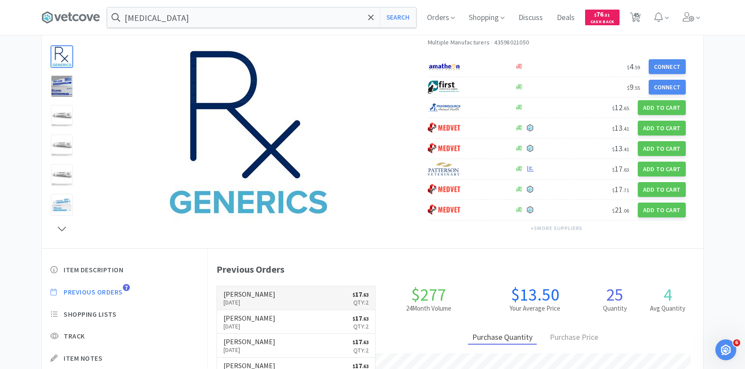
click at [242, 292] on h6 "[PERSON_NAME]" at bounding box center [249, 294] width 52 height 7
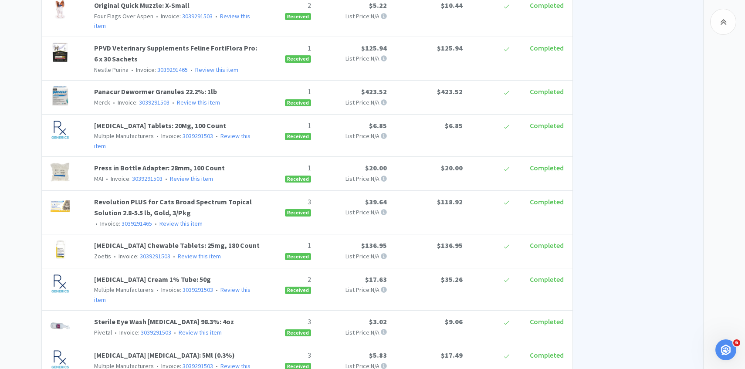
scroll to position [691, 0]
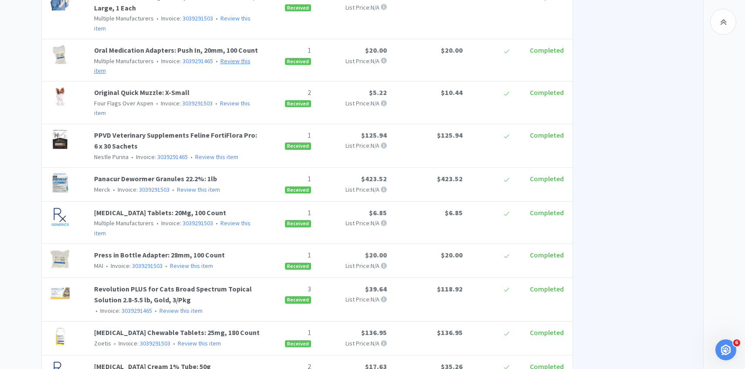
scroll to position [61, 0]
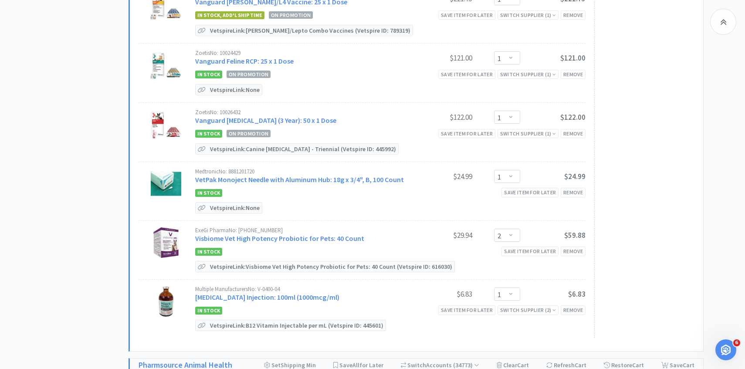
scroll to position [2547, 0]
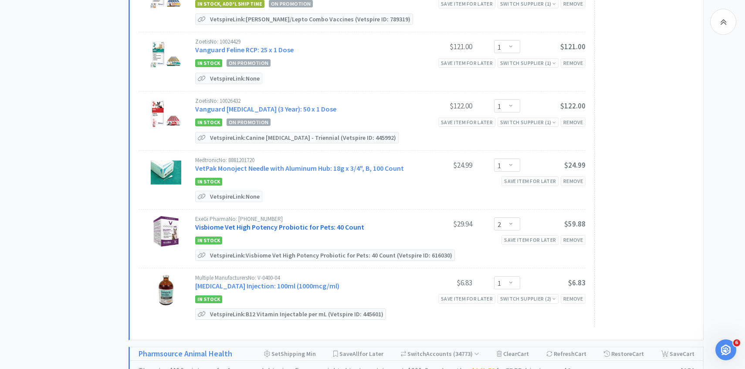
click at [279, 223] on link "Visbiome Vet High Potency Probiotic for Pets: 40 Count" at bounding box center [279, 227] width 169 height 9
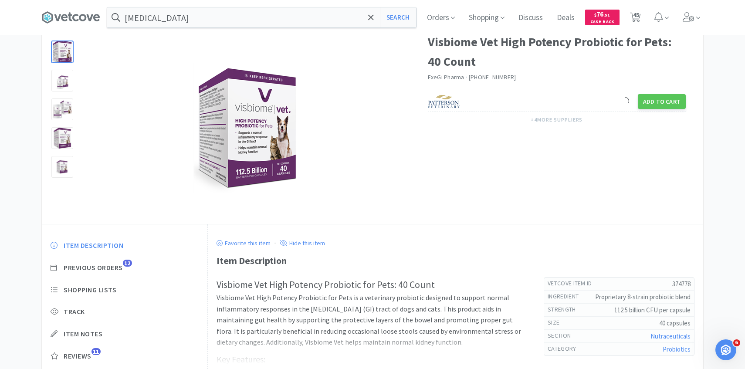
scroll to position [79, 0]
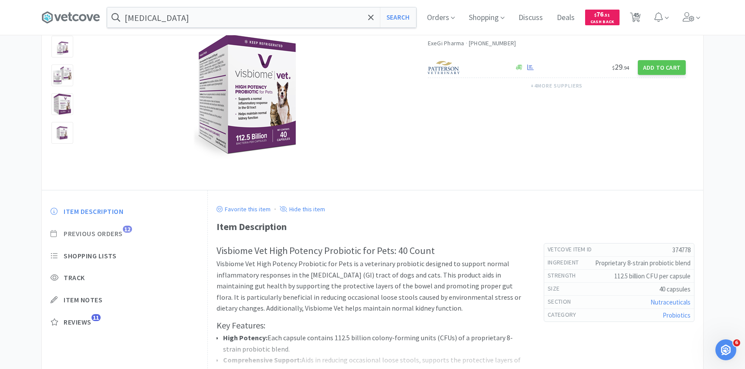
click at [119, 231] on span "Previous Orders" at bounding box center [93, 233] width 59 height 9
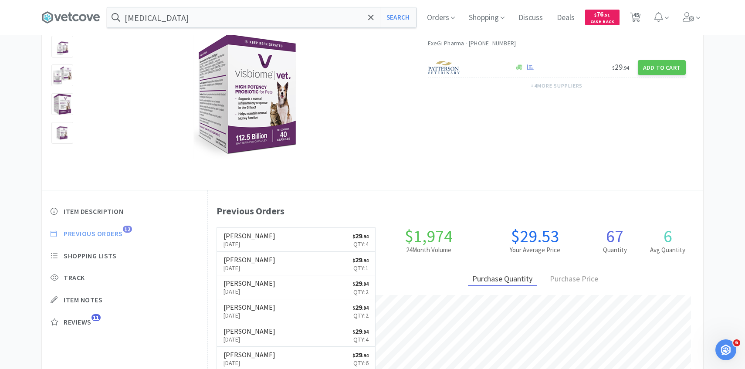
scroll to position [239, 495]
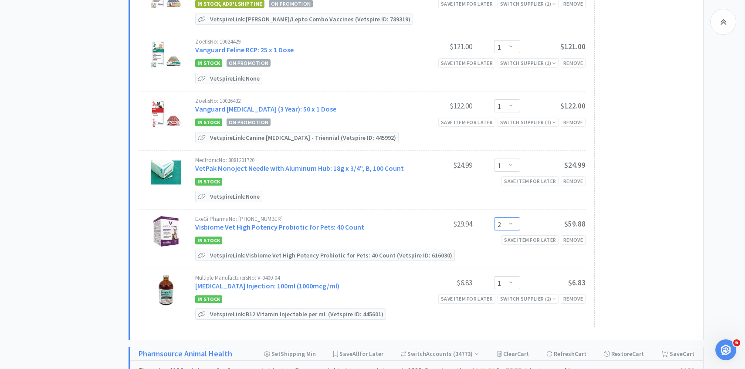
click at [504, 217] on select "Enter Quantity 1 2 3 4 5 6 7 8 9 10 11 12 13 14 15 16 17 18 19 20 Enter Quantity" at bounding box center [507, 223] width 26 height 13
click at [494, 217] on select "Enter Quantity 1 2 3 4 5 6 7 8 9 10 11 12 13 14 15 16 17 18 19 20 Enter Quantity" at bounding box center [507, 223] width 26 height 13
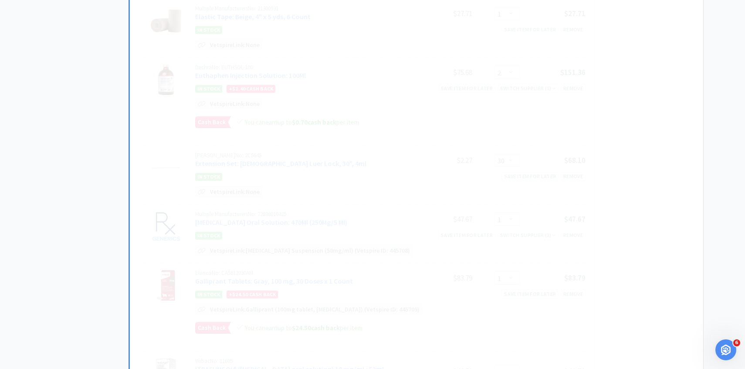
scroll to position [0, 0]
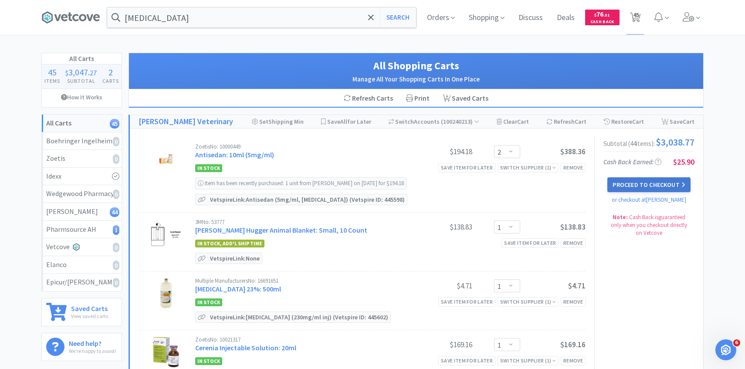
click at [626, 183] on button "Proceed to Checkout" at bounding box center [648, 184] width 83 height 15
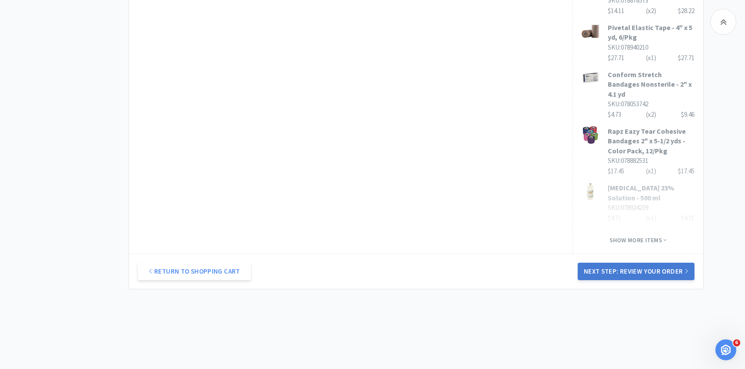
click at [663, 263] on button "Next Step: Review Your Order" at bounding box center [636, 271] width 117 height 17
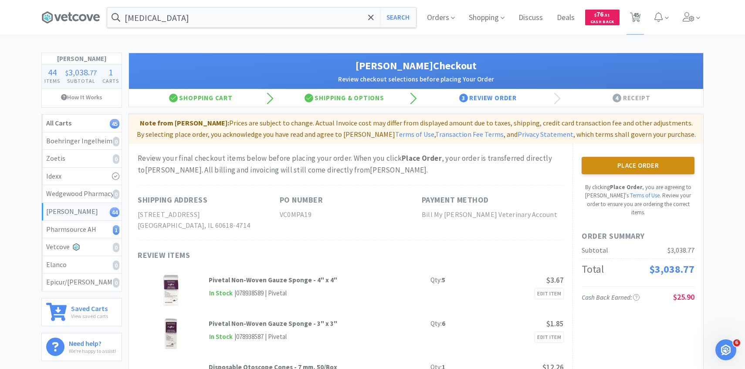
click at [663, 160] on button "Place Order" at bounding box center [638, 165] width 113 height 17
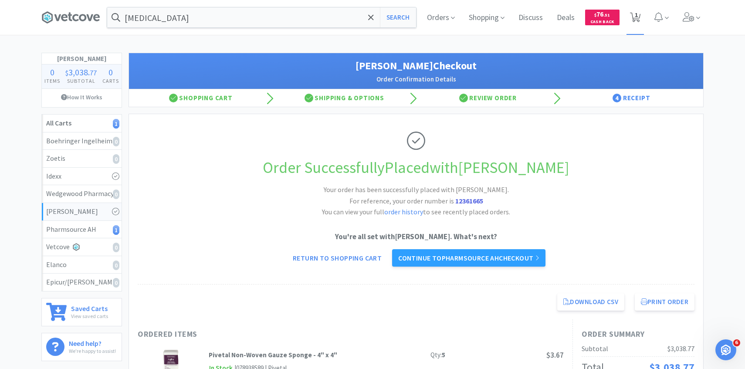
click at [639, 9] on span "1" at bounding box center [635, 17] width 18 height 35
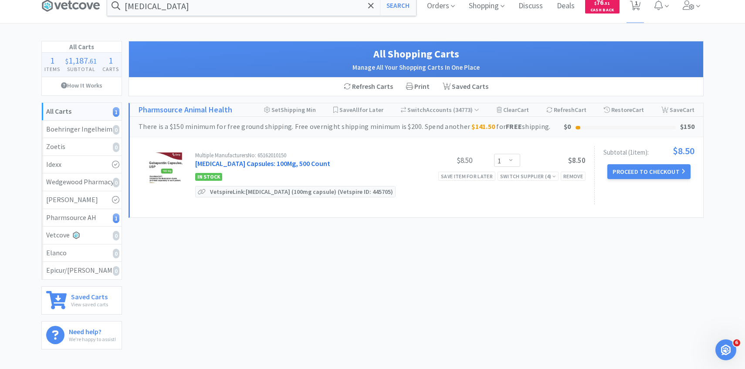
scroll to position [12, 0]
click at [654, 173] on button "Proceed to Checkout" at bounding box center [648, 171] width 83 height 15
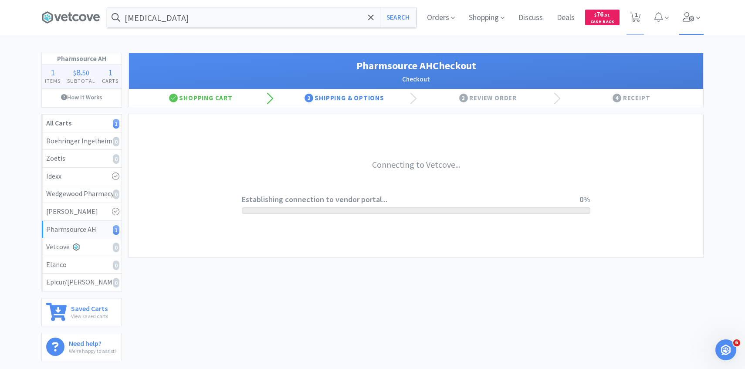
click at [687, 25] on span at bounding box center [691, 17] width 25 height 35
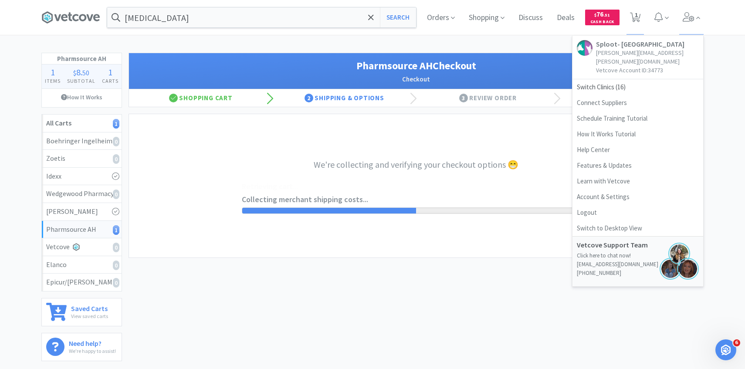
click at [431, 52] on div "clindamycin Search Orders Shopping Discuss Discuss Deals Deals $ 76 . 51 Cash B…" at bounding box center [372, 184] width 745 height 368
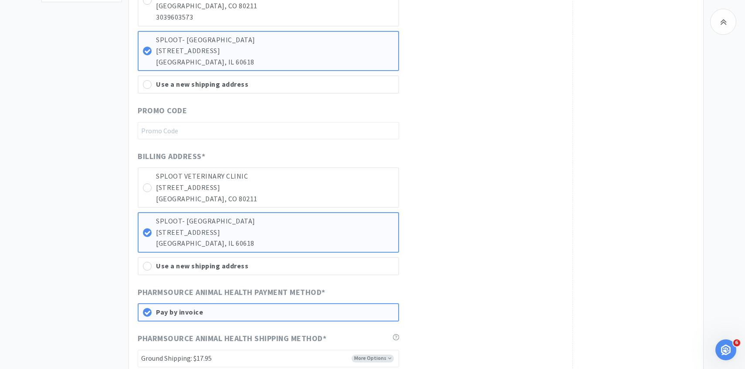
scroll to position [565, 0]
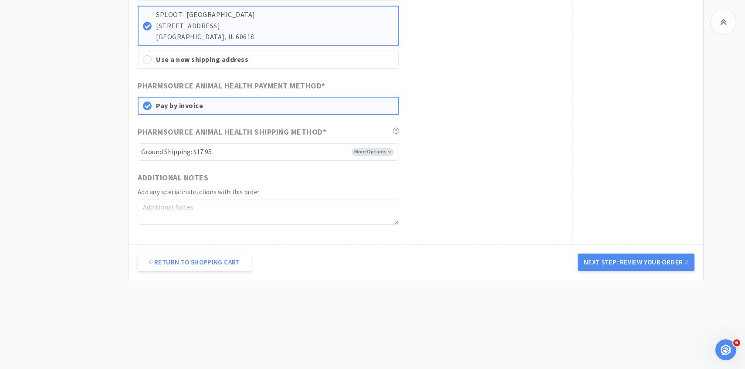
click at [626, 273] on div "Return to Shopping Cart Next Step: Review Your Order" at bounding box center [416, 261] width 574 height 35
click at [626, 263] on button "Next Step: Review Your Order" at bounding box center [636, 262] width 117 height 17
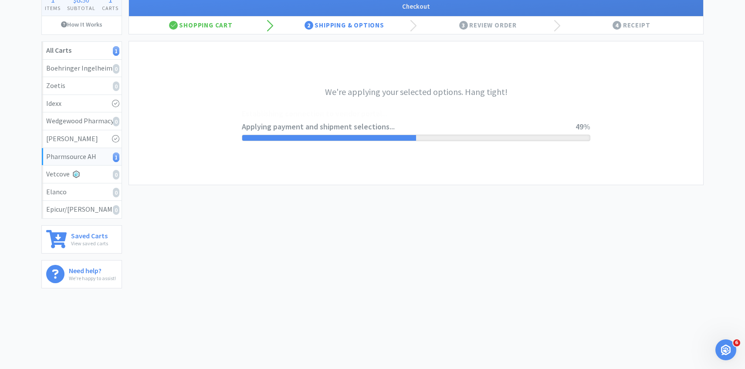
scroll to position [0, 0]
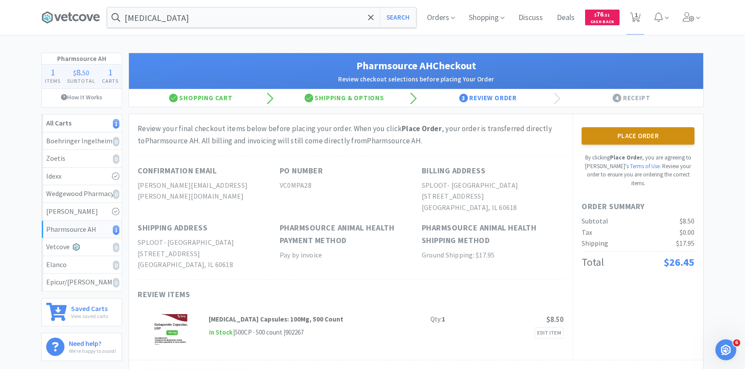
click at [605, 130] on button "Place Order" at bounding box center [638, 135] width 113 height 17
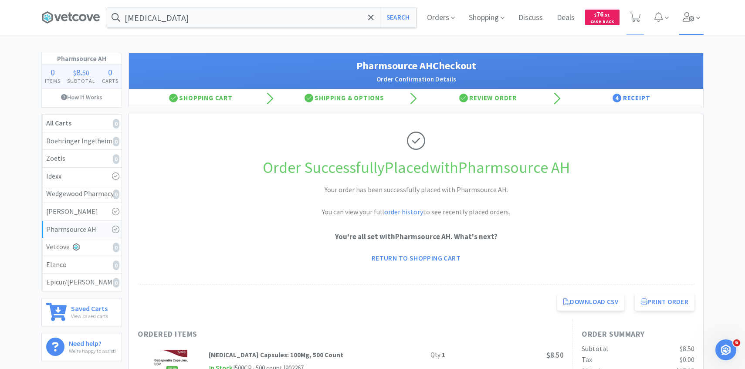
click at [688, 23] on span at bounding box center [691, 17] width 25 height 35
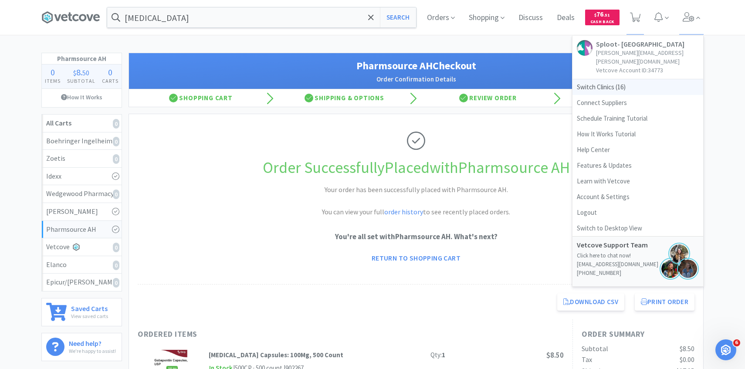
click at [639, 79] on span "Switch Clinics ( 16 )" at bounding box center [637, 87] width 131 height 16
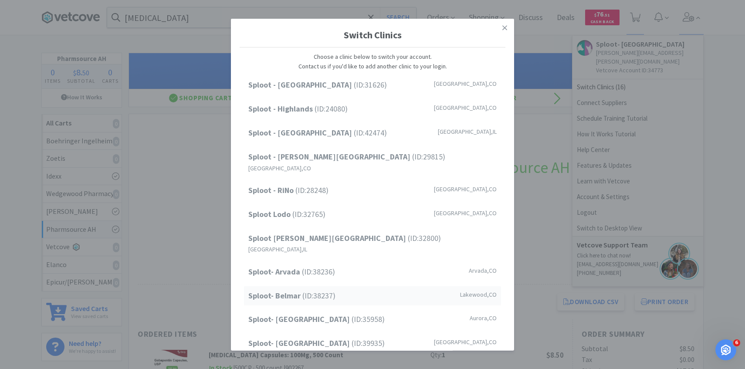
click at [305, 289] on span "Sploot- Belmar (ID: 38237 )" at bounding box center [291, 295] width 87 height 13
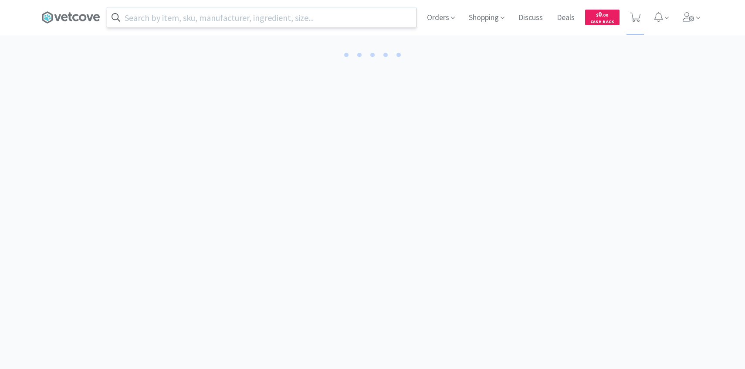
click at [178, 14] on input "text" at bounding box center [261, 17] width 309 height 20
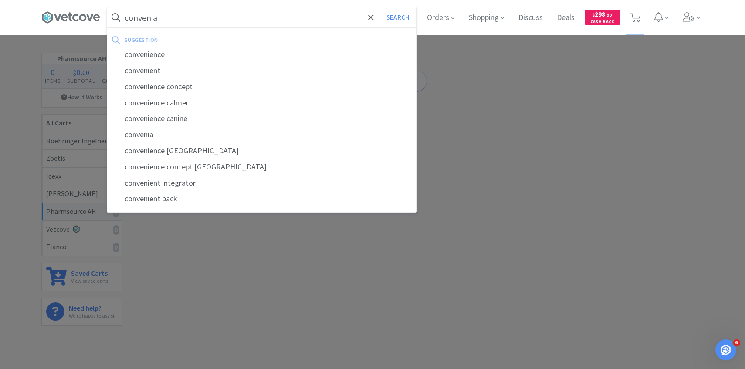
type input "convenia"
click at [380, 7] on button "Search" at bounding box center [398, 17] width 36 height 20
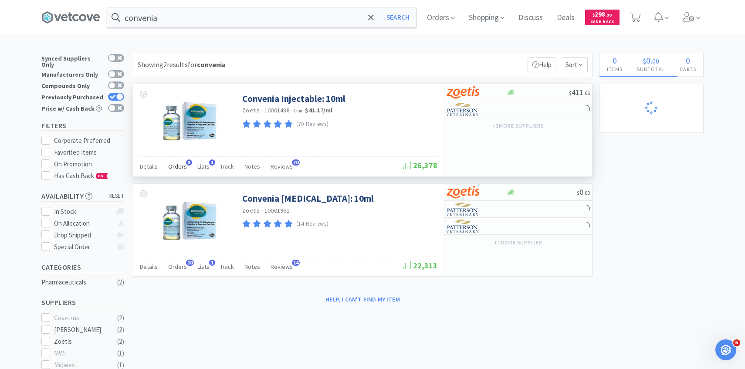
click at [181, 166] on span "Orders" at bounding box center [177, 166] width 19 height 8
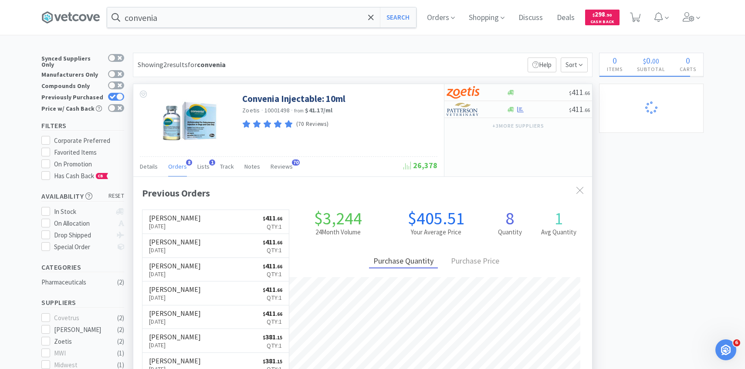
scroll to position [105, 0]
